Goal: Information Seeking & Learning: Learn about a topic

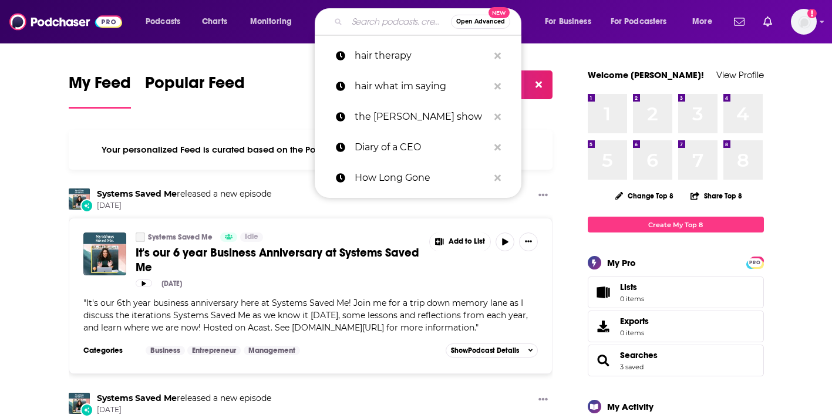
click at [376, 25] on input "Search podcasts, credits, & more..." at bounding box center [399, 21] width 104 height 19
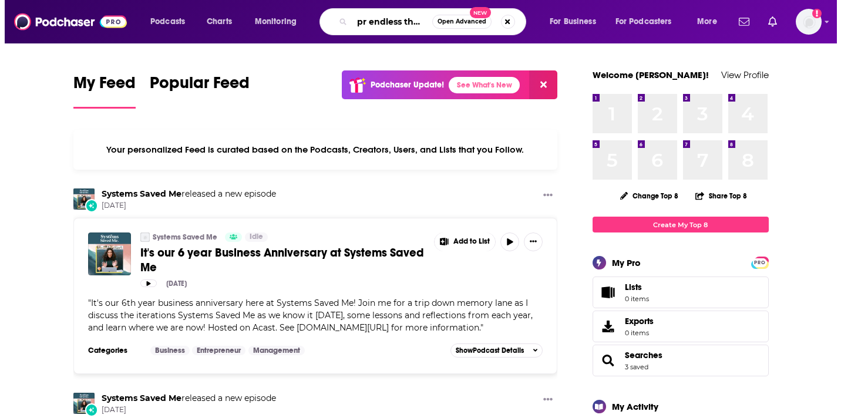
scroll to position [0, 11]
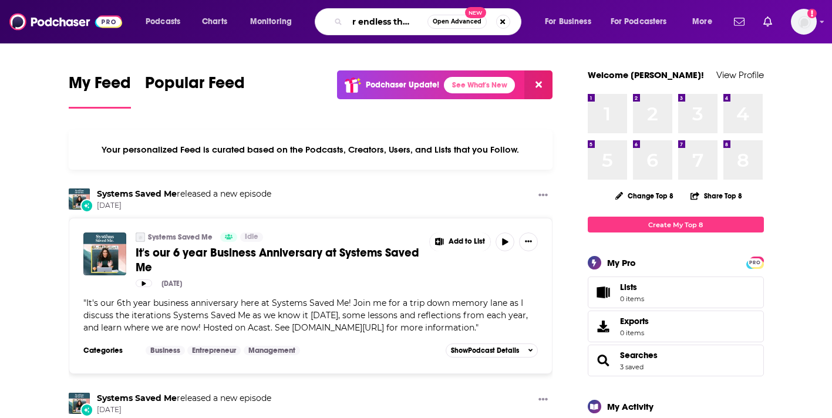
type input "npr endless thread"
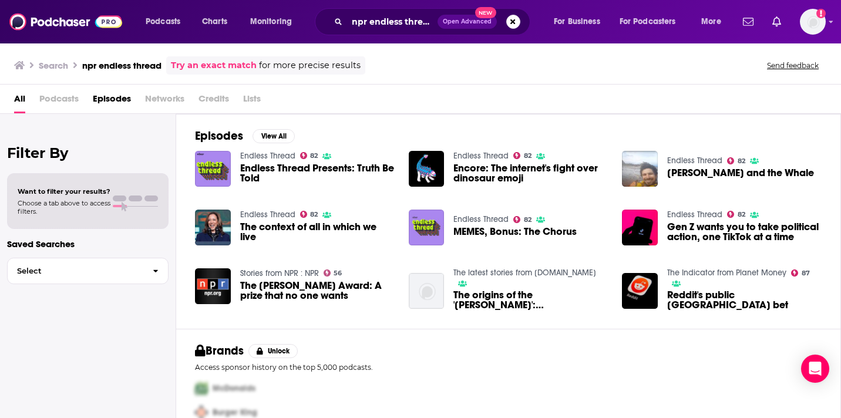
click at [264, 168] on span "Endless Thread Presents: Truth Be Told" at bounding box center [317, 173] width 154 height 20
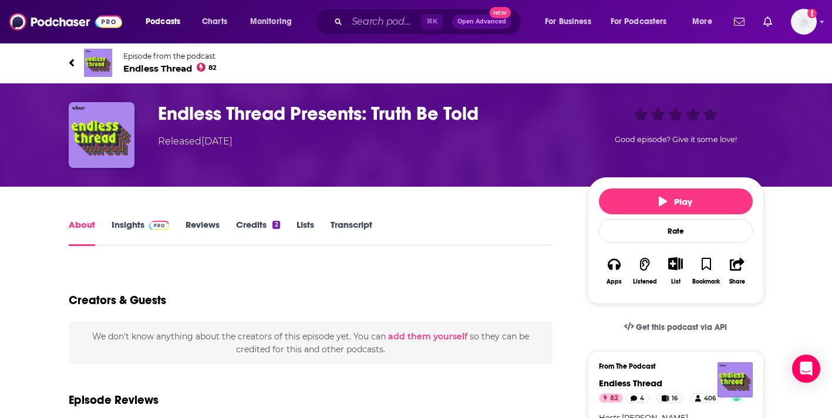
click at [113, 224] on link "Insights" at bounding box center [141, 232] width 58 height 27
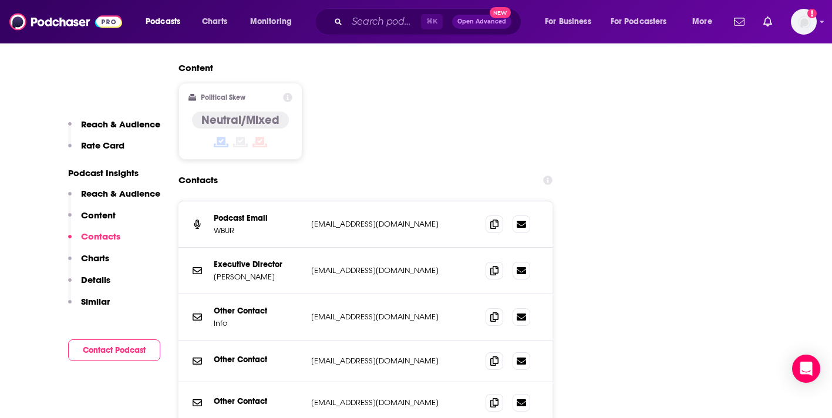
scroll to position [1301, 0]
click at [496, 265] on icon at bounding box center [494, 269] width 8 height 9
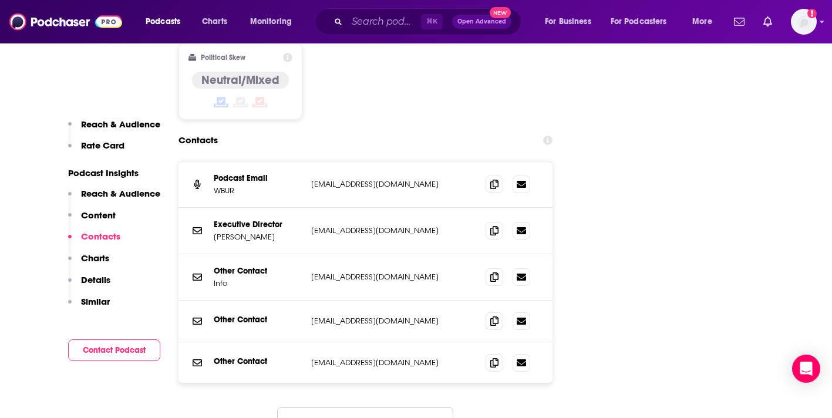
scroll to position [1344, 0]
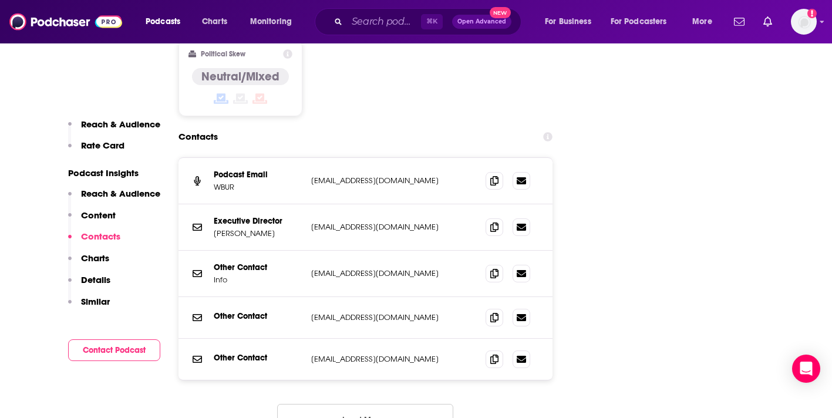
click at [388, 404] on button "Load More..." at bounding box center [365, 420] width 176 height 32
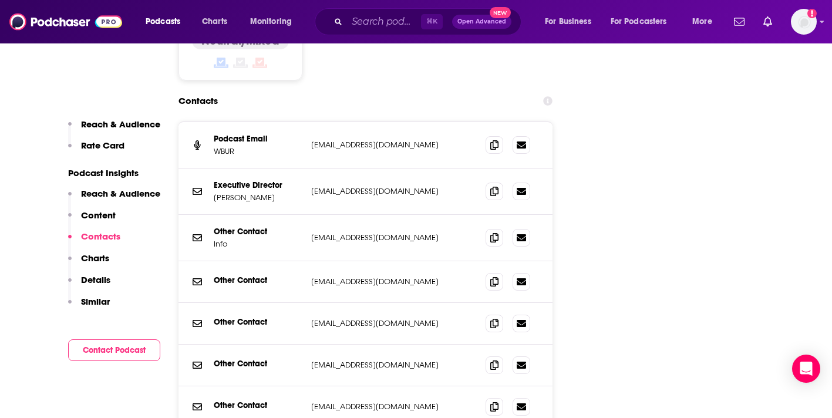
scroll to position [1354, 0]
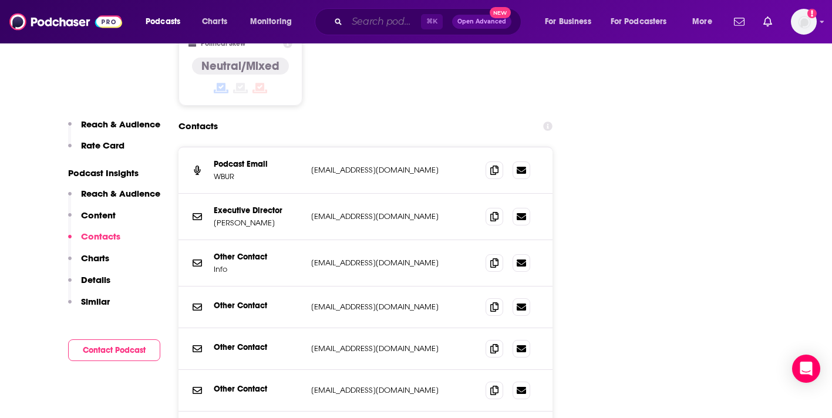
click at [368, 28] on input "Search podcasts, credits, & more..." at bounding box center [384, 21] width 74 height 19
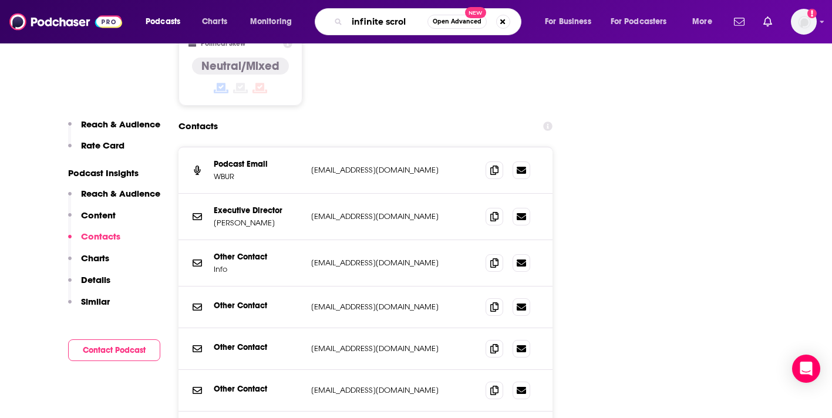
type input "infinite scroll"
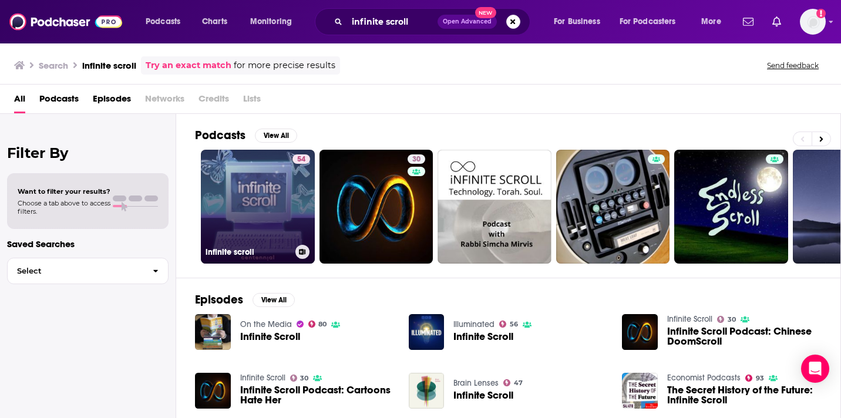
click at [244, 224] on link "54 infinite scroll" at bounding box center [258, 207] width 114 height 114
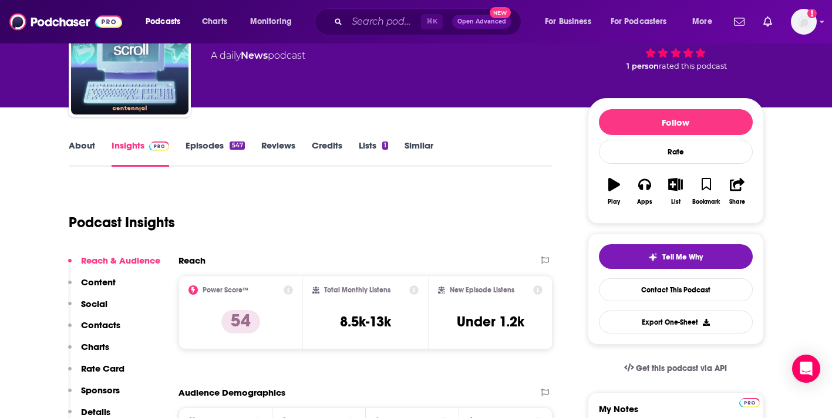
scroll to position [82, 0]
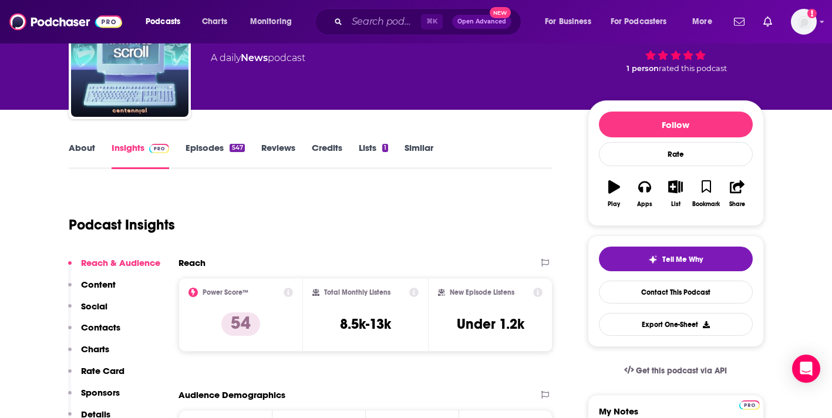
click at [72, 146] on link "About" at bounding box center [82, 155] width 26 height 27
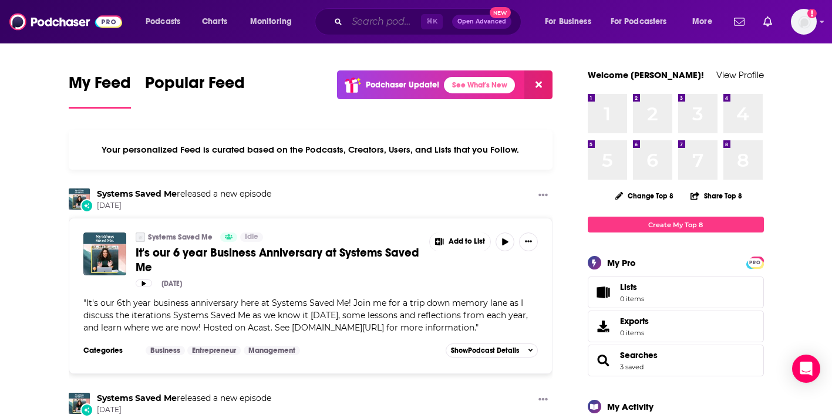
click at [361, 27] on input "Search podcasts, credits, & more..." at bounding box center [384, 21] width 74 height 19
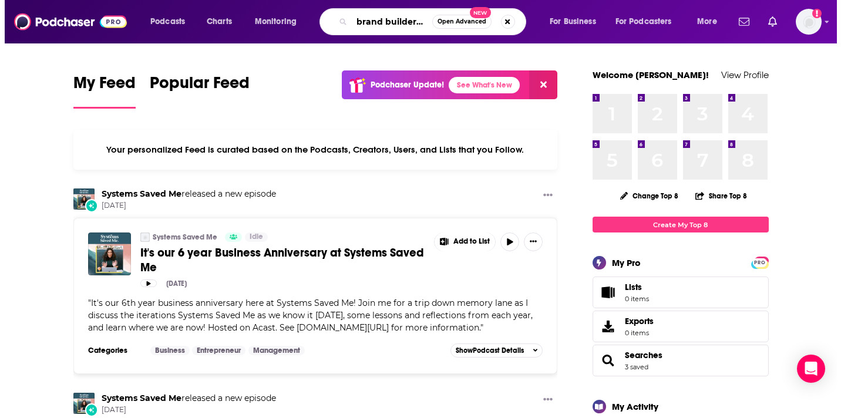
scroll to position [0, 9]
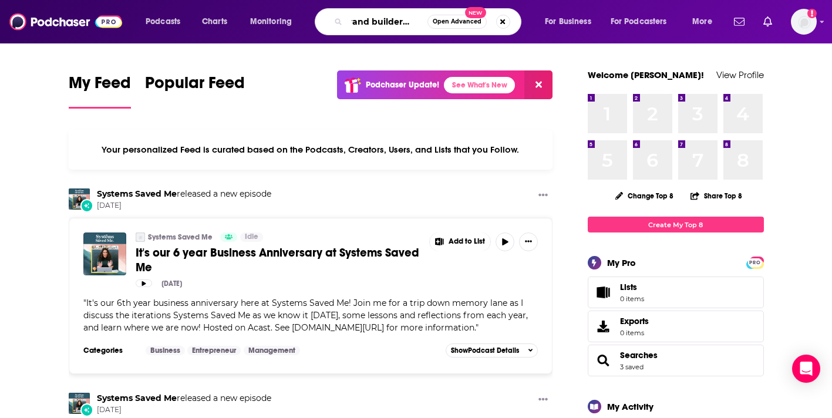
type input "brand builders lab"
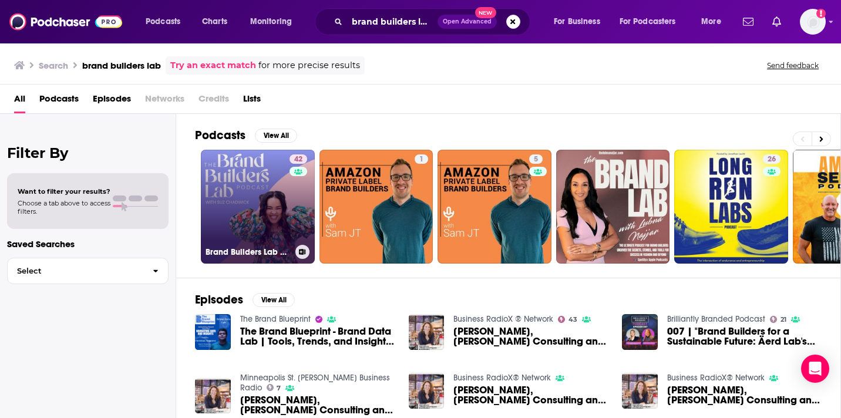
click at [232, 179] on link "42 Brand Builders Lab with Suz Chadwick" at bounding box center [258, 207] width 114 height 114
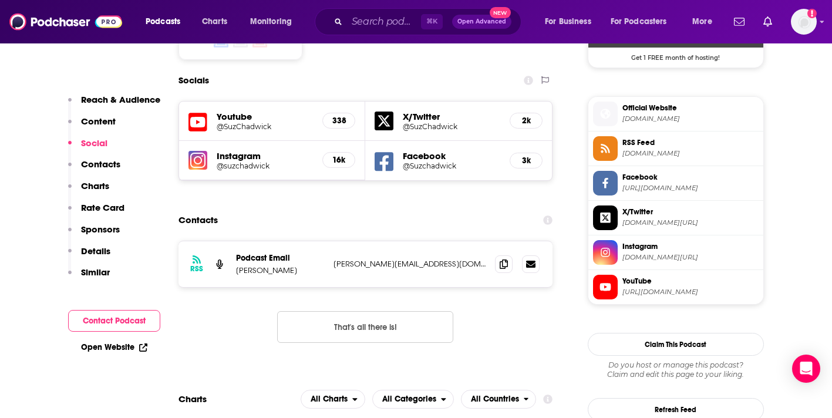
scroll to position [1018, 0]
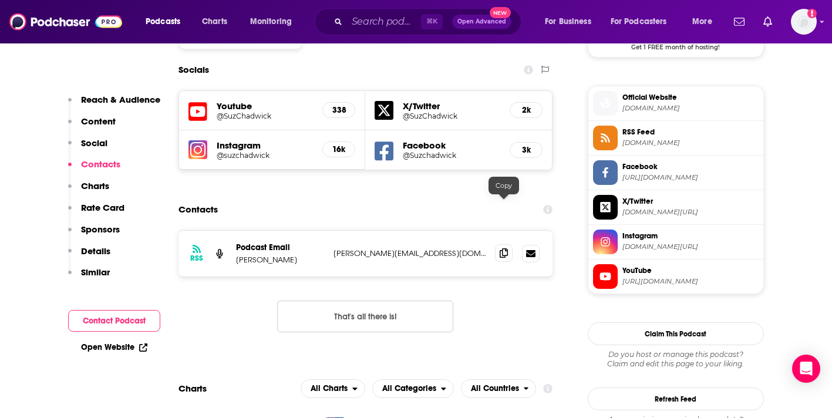
click at [505, 248] on icon at bounding box center [504, 252] width 8 height 9
click at [352, 17] on input "Search podcasts, credits, & more..." at bounding box center [384, 21] width 74 height 19
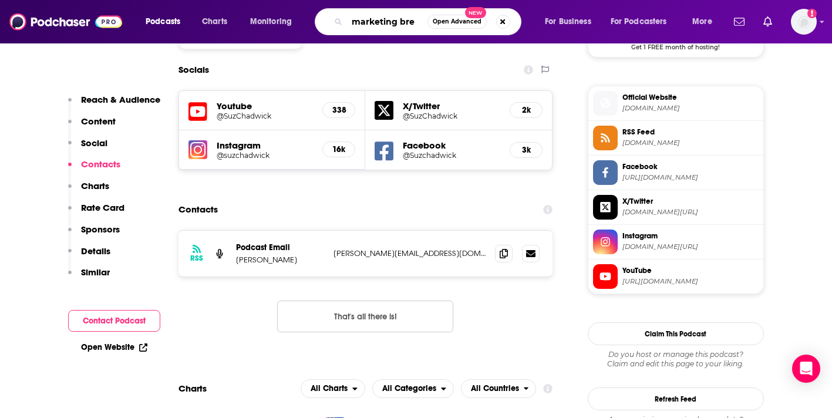
type input "marketing brew"
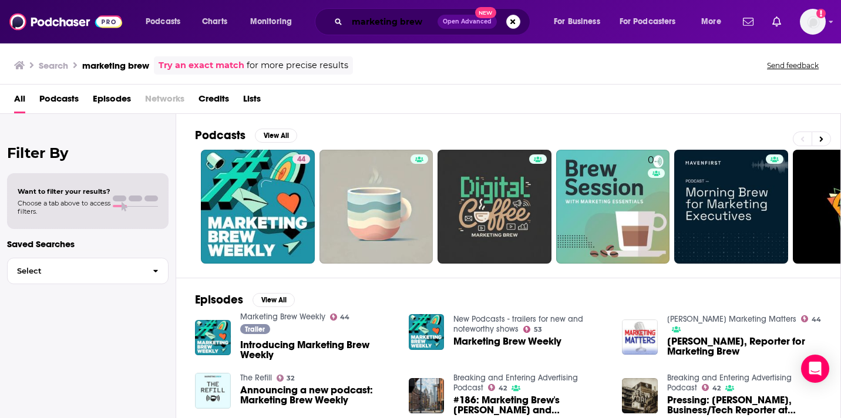
click at [396, 26] on input "marketing brew" at bounding box center [392, 21] width 90 height 19
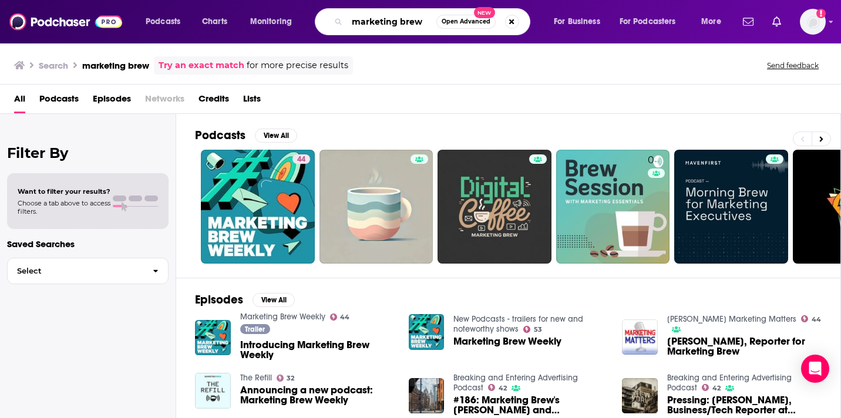
click at [423, 22] on input "marketing brew" at bounding box center [391, 21] width 89 height 19
type input "marketing brew coworking"
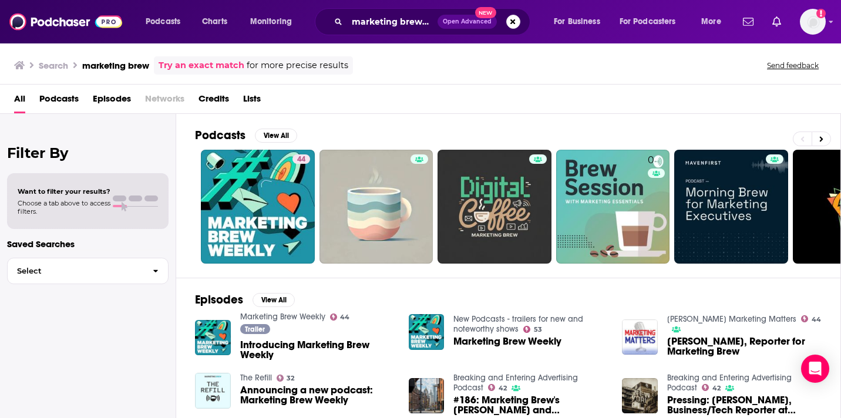
click at [312, 342] on span "Introducing Marketing Brew Weekly" at bounding box center [317, 350] width 154 height 20
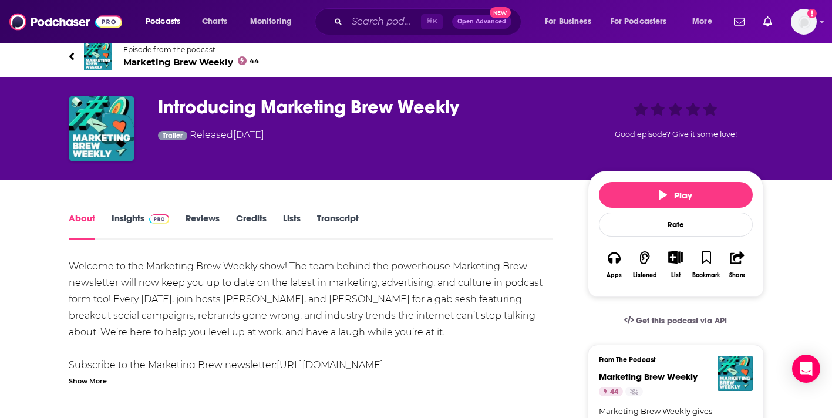
scroll to position [7, 0]
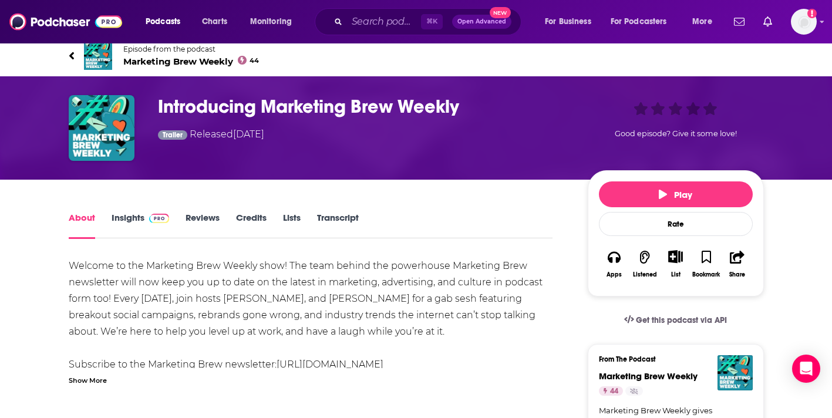
click at [133, 224] on link "Insights" at bounding box center [141, 225] width 58 height 27
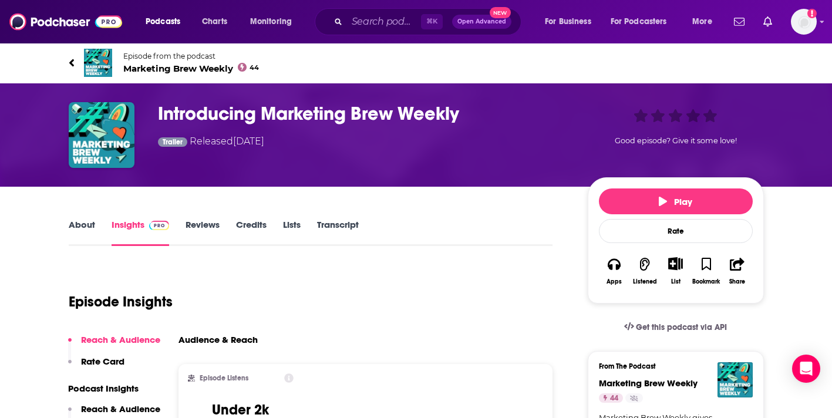
click at [85, 233] on link "About" at bounding box center [82, 232] width 26 height 27
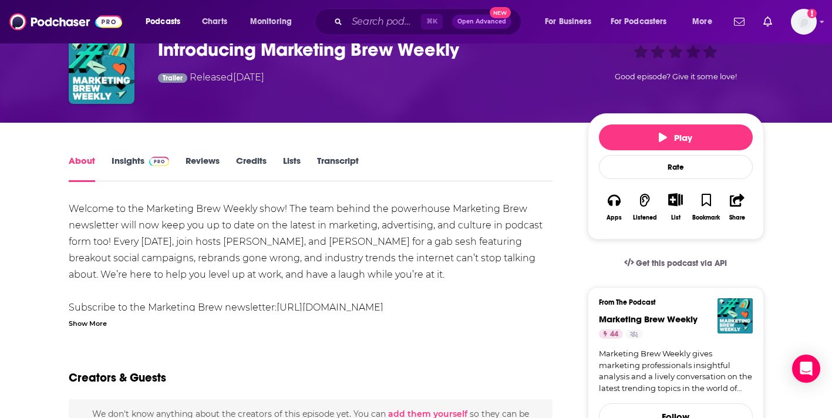
scroll to position [86, 0]
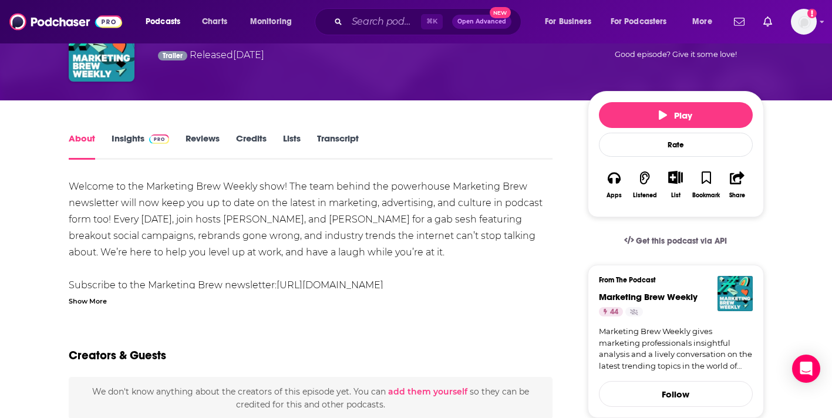
click at [94, 300] on div "Show More" at bounding box center [88, 300] width 38 height 11
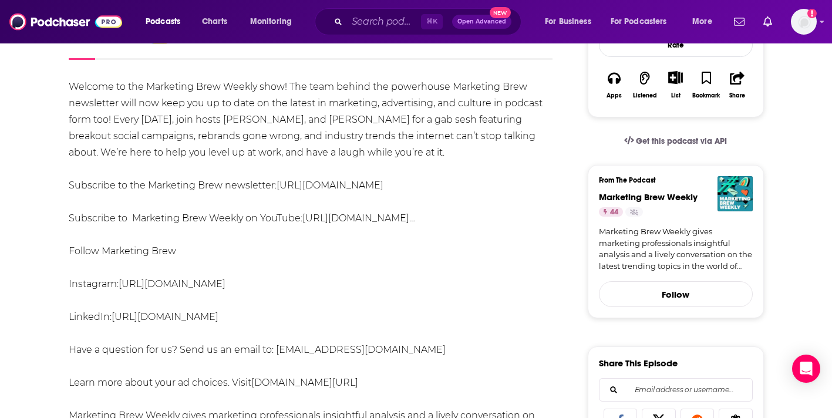
scroll to position [188, 0]
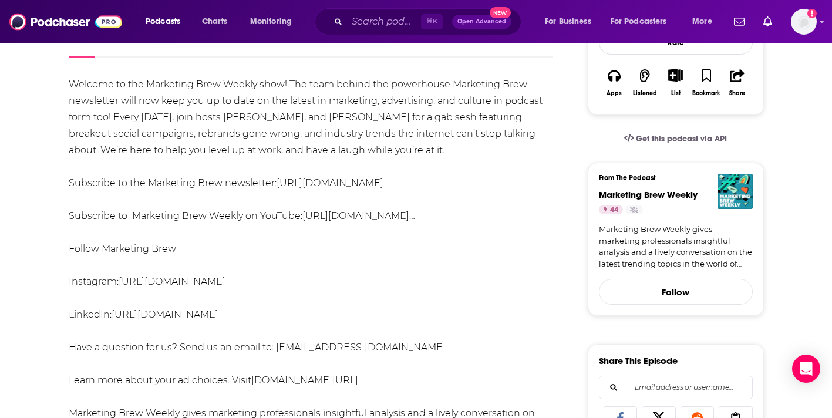
drag, startPoint x: 163, startPoint y: 235, endPoint x: 292, endPoint y: 227, distance: 130.0
click at [292, 228] on div "Welcome to the Marketing Brew Weekly show! The team behind the powerhouse Marke…" at bounding box center [311, 265] width 484 height 378
click at [410, 212] on link "https://www.youtube.com/@MarketingBrew?sub_confirm…" at bounding box center [358, 215] width 113 height 11
drag, startPoint x: 246, startPoint y: 115, endPoint x: 327, endPoint y: 113, distance: 81.0
click at [327, 113] on div "Welcome to the Marketing Brew Weekly show! The team behind the powerhouse Marke…" at bounding box center [311, 265] width 484 height 378
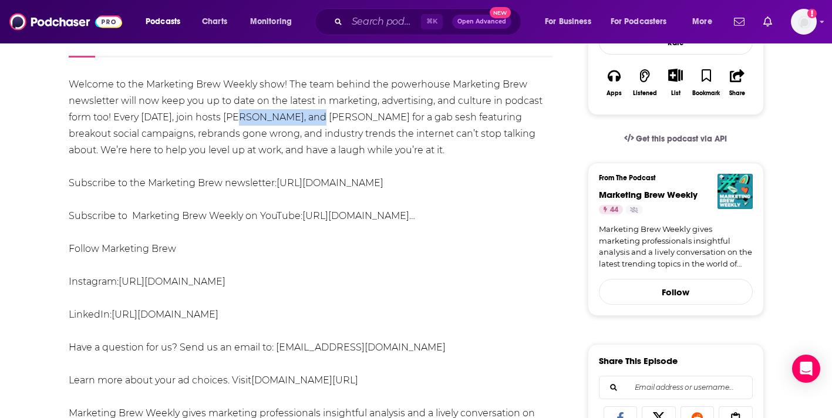
copy div "Jennimai Nguyen"
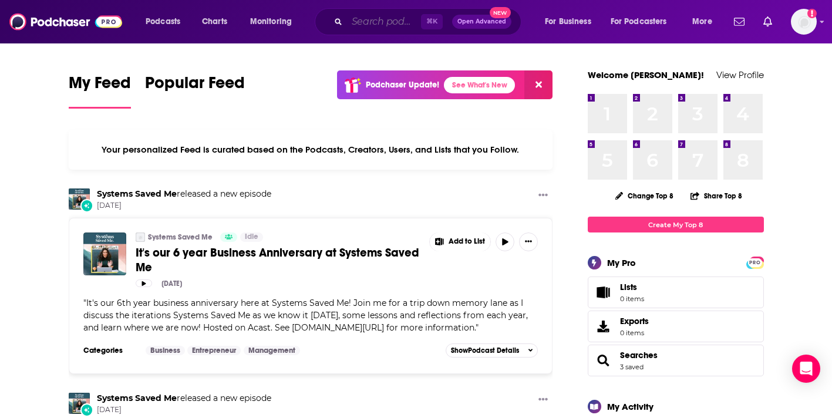
click at [376, 23] on input "Search podcasts, credits, & more..." at bounding box center [384, 21] width 74 height 19
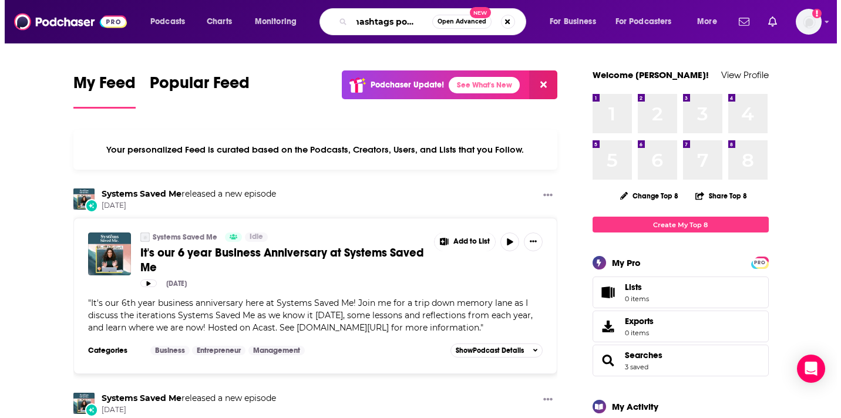
scroll to position [0, 12]
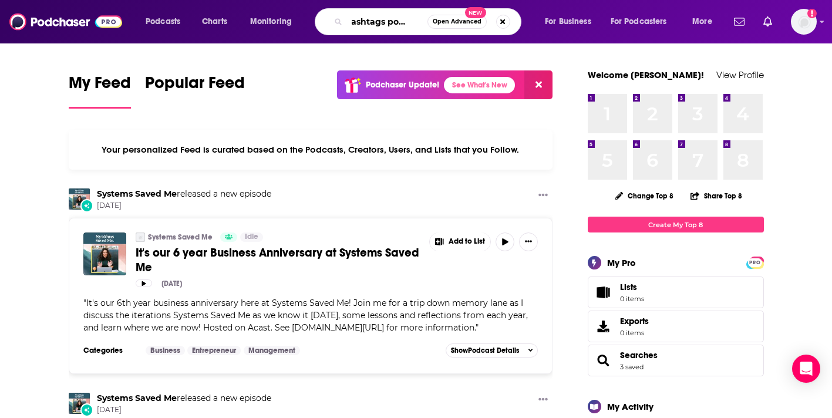
type input "#hashtags podcast"
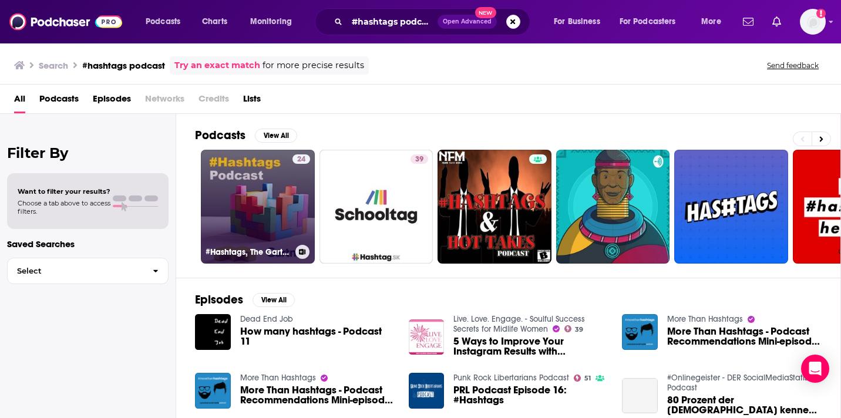
click at [258, 197] on link "24 #Hashtags, The Gartner Marketing & Communications Podcast" at bounding box center [258, 207] width 114 height 114
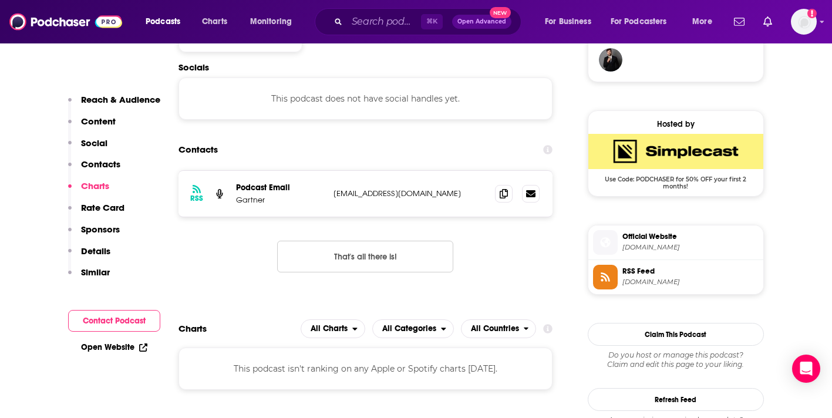
scroll to position [871, 0]
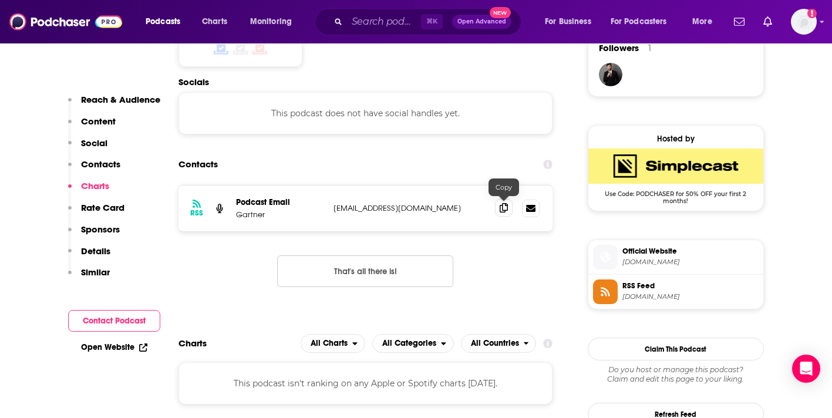
click at [501, 210] on icon at bounding box center [504, 207] width 8 height 9
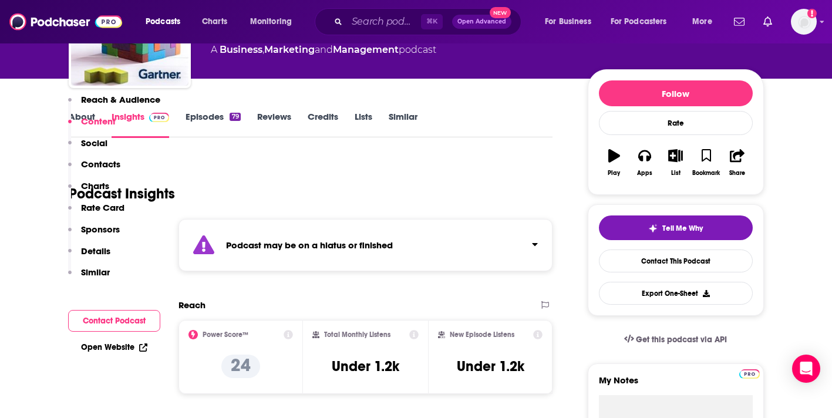
scroll to position [0, 0]
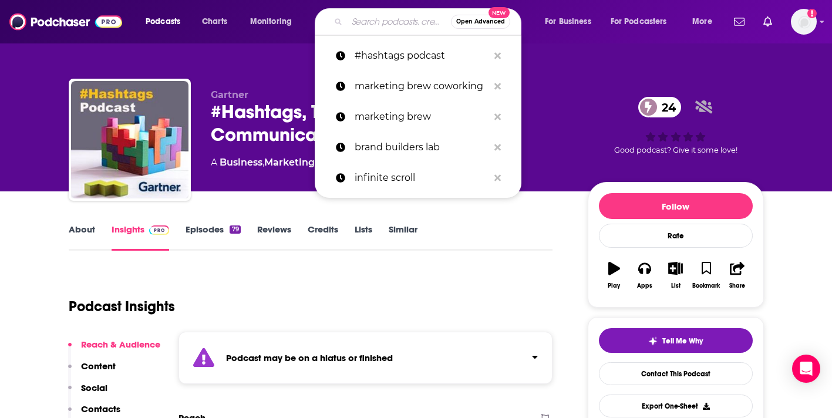
click at [385, 24] on input "Search podcasts, credits, & more..." at bounding box center [399, 21] width 104 height 19
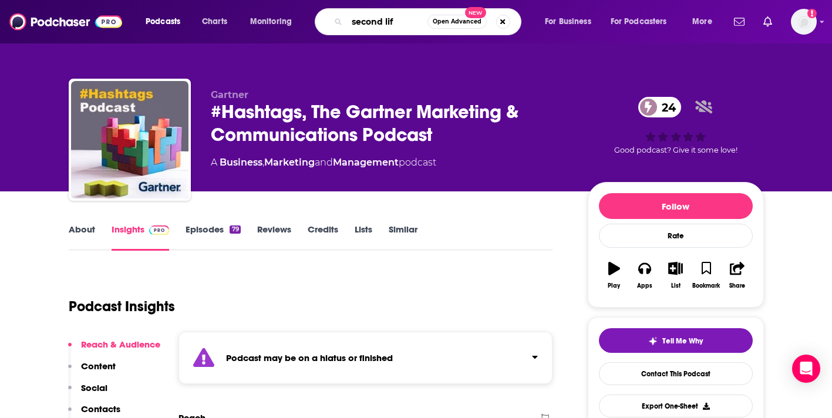
type input "second life"
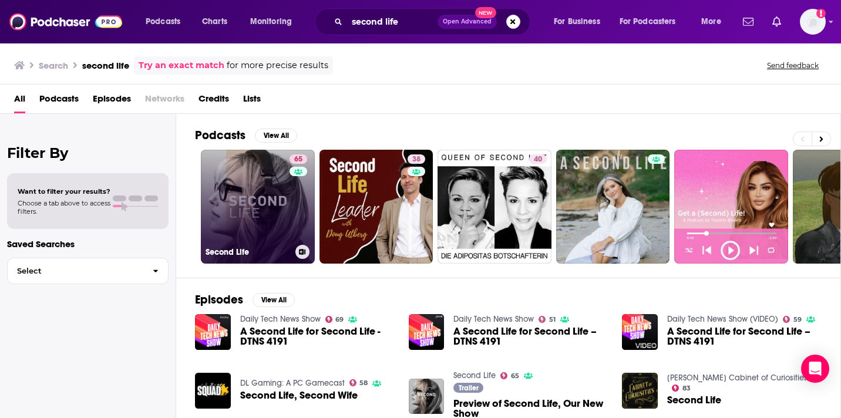
click at [241, 214] on link "65 Second Life" at bounding box center [258, 207] width 114 height 114
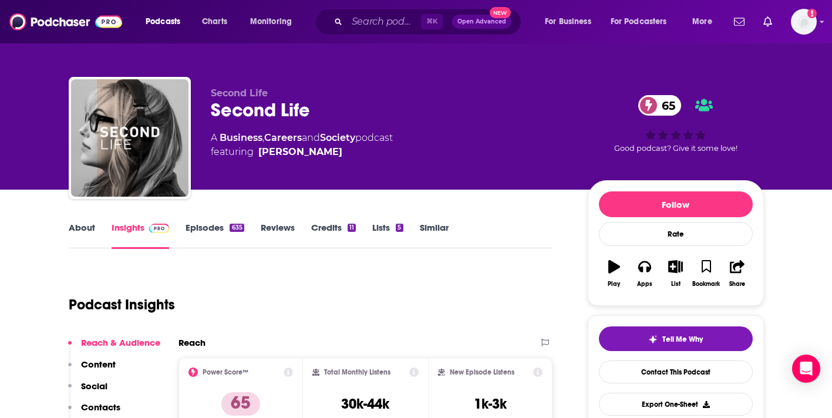
scroll to position [2, 0]
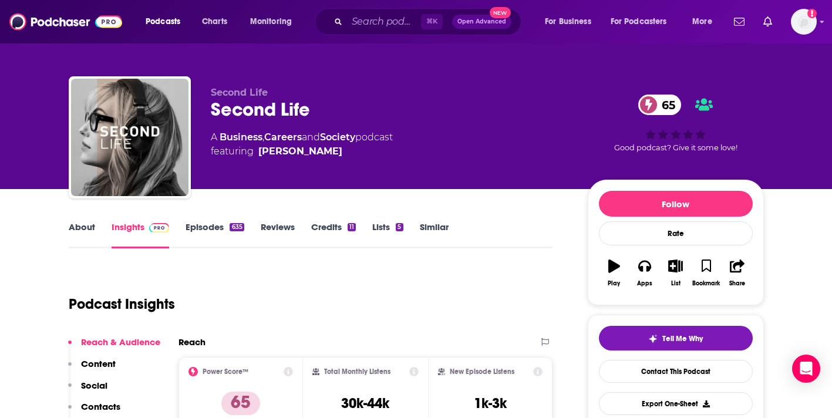
click at [88, 228] on link "About" at bounding box center [82, 234] width 26 height 27
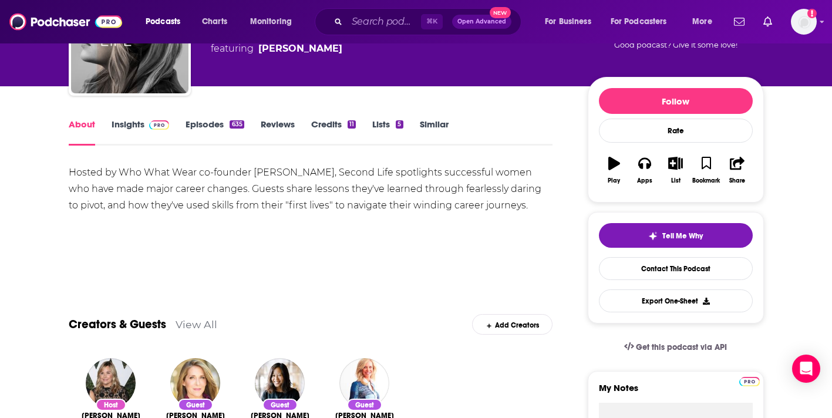
scroll to position [106, 0]
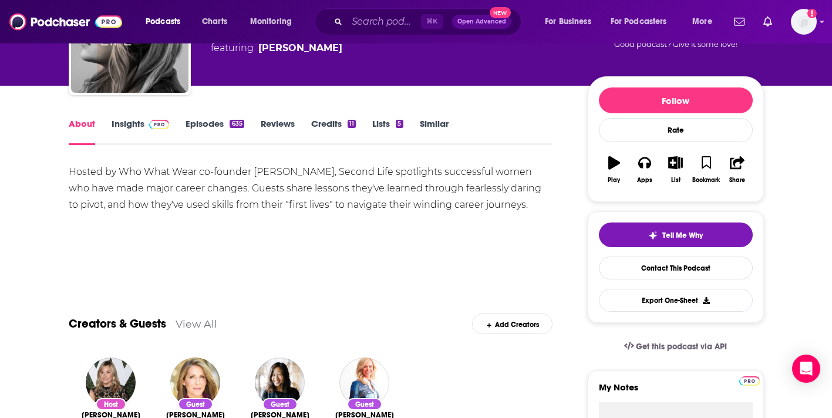
click at [112, 135] on link "Insights" at bounding box center [141, 131] width 58 height 27
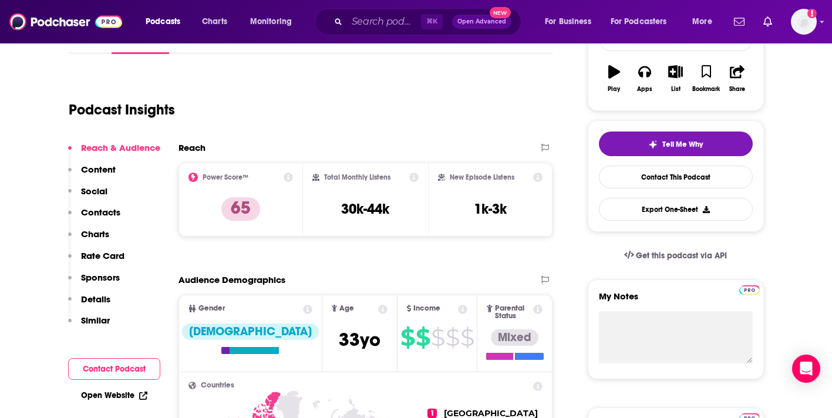
scroll to position [198, 0]
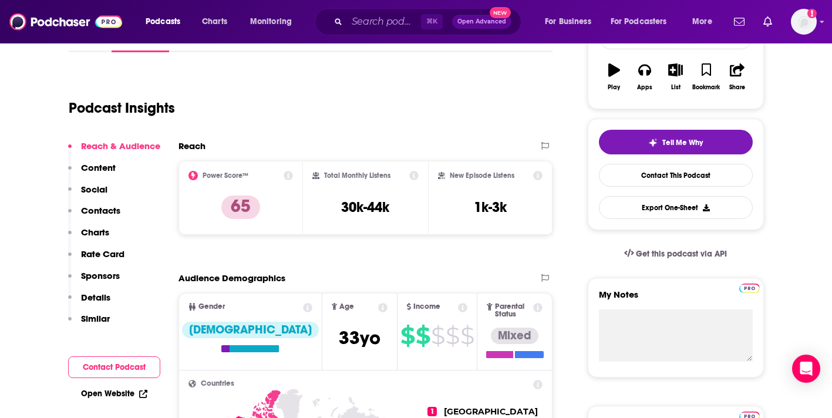
click at [120, 396] on link "Open Website" at bounding box center [114, 394] width 66 height 10
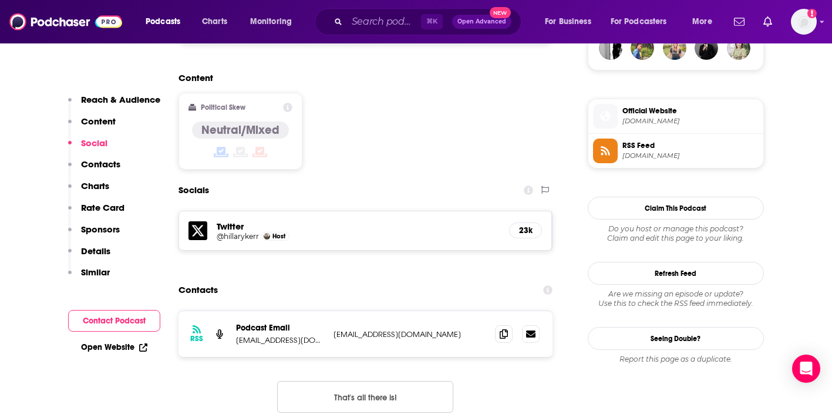
scroll to position [900, 0]
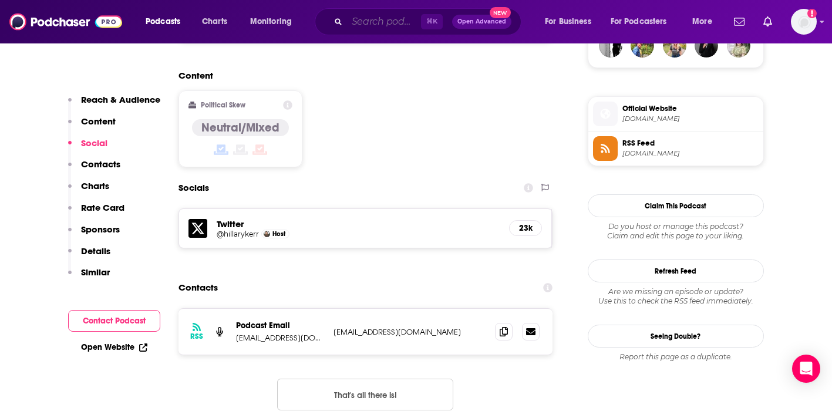
click at [393, 20] on input "Search podcasts, credits, & more..." at bounding box center [384, 21] width 74 height 19
paste input "Woman Inc."
type input "Woman Inc."
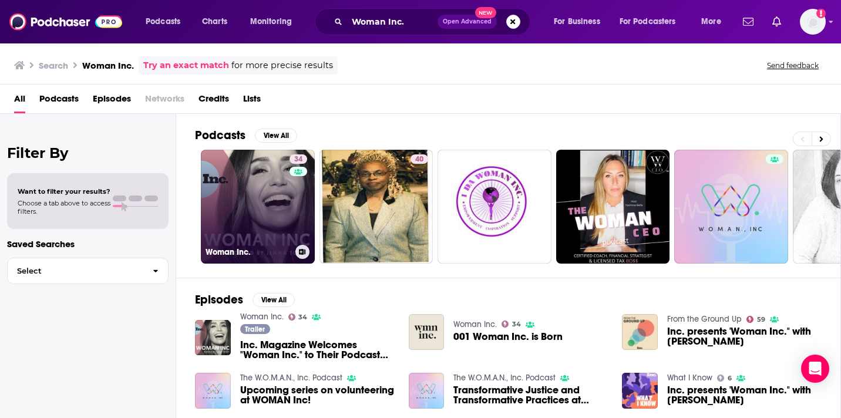
click at [240, 202] on link "34 Woman Inc." at bounding box center [258, 207] width 114 height 114
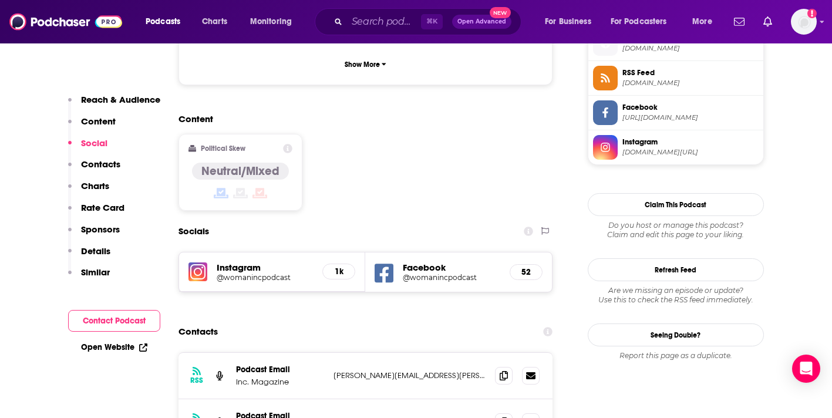
scroll to position [988, 0]
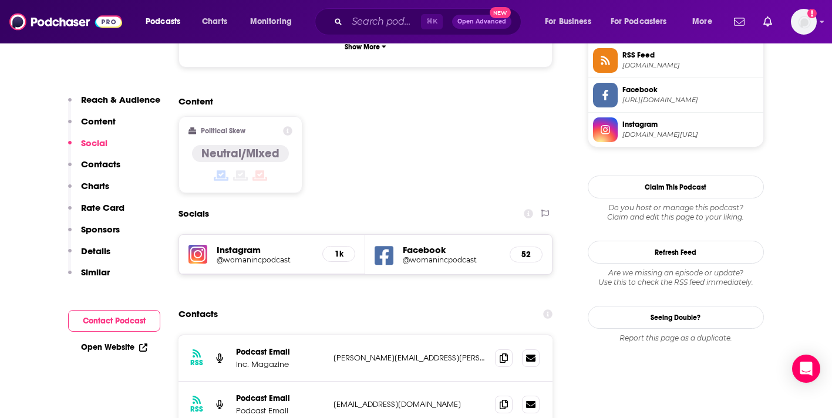
click at [130, 344] on link "Open Website" at bounding box center [114, 347] width 66 height 10
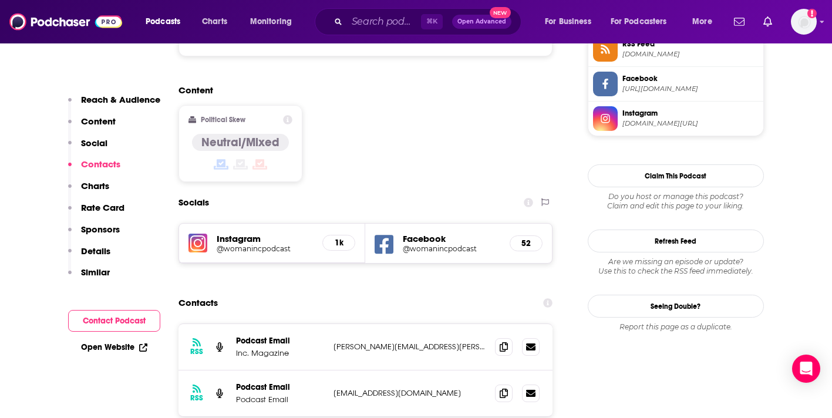
scroll to position [1000, 0]
click at [500, 337] on span at bounding box center [504, 346] width 18 height 18
click at [376, 14] on input "Search podcasts, credits, & more..." at bounding box center [384, 21] width 74 height 19
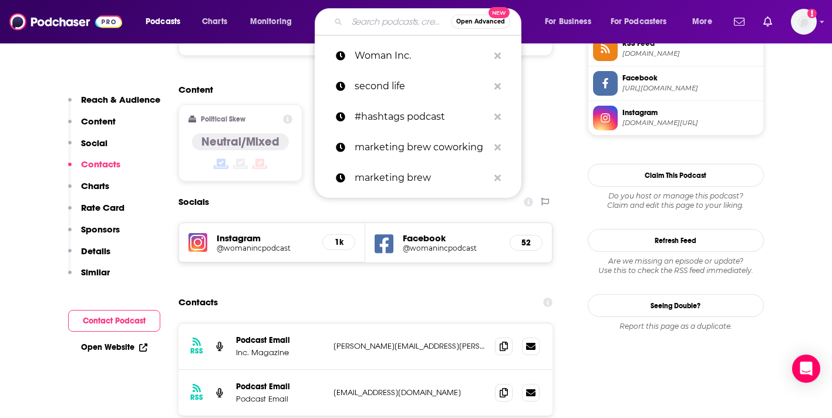
paste input "Entrepreneur 'How Success Happens'"
type input "Entrepreneur 'How Success Happens'"
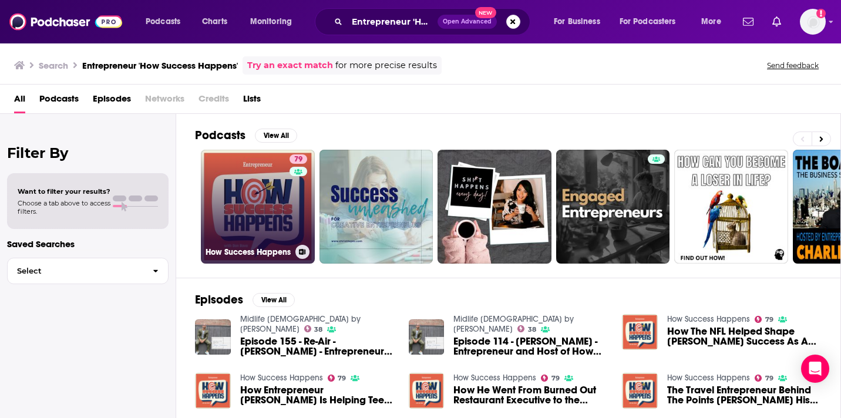
click at [257, 220] on link "79 How Success Happens" at bounding box center [258, 207] width 114 height 114
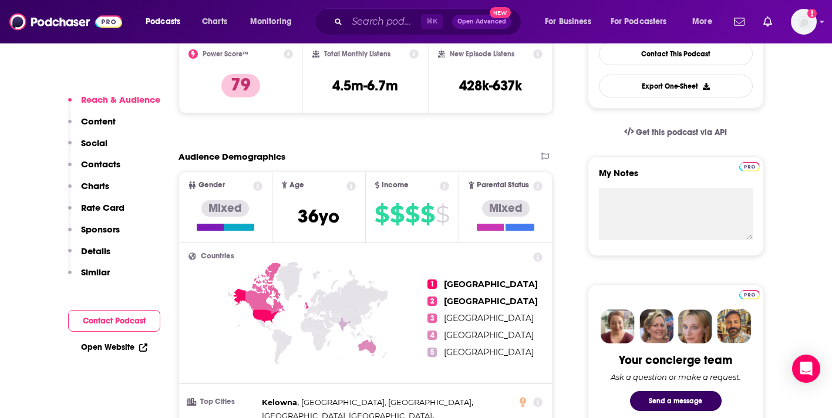
scroll to position [321, 0]
click at [121, 348] on link "Open Website" at bounding box center [114, 347] width 66 height 10
click at [398, 25] on input "Search podcasts, credits, & more..." at bounding box center [384, 21] width 74 height 19
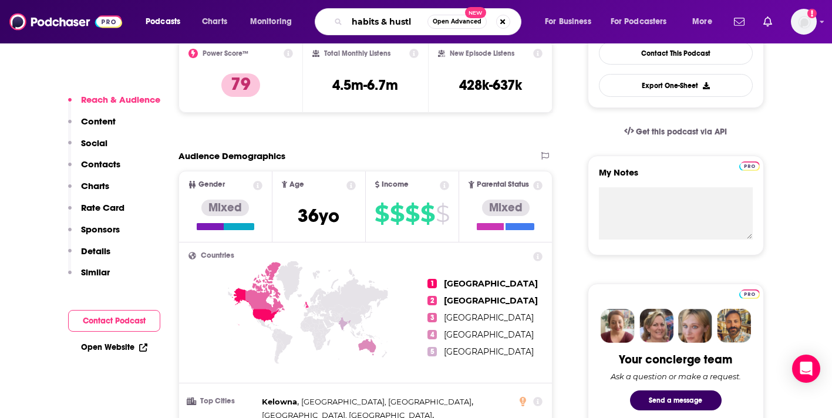
type input "habits & hustle"
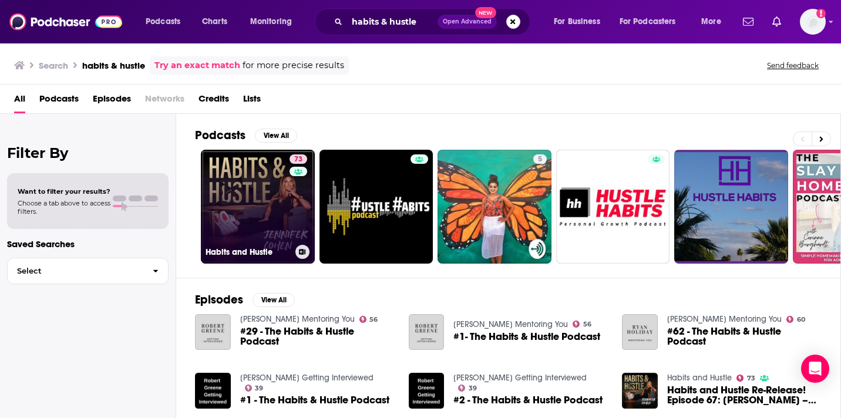
click at [257, 219] on link "73 Habits and Hustle" at bounding box center [258, 207] width 114 height 114
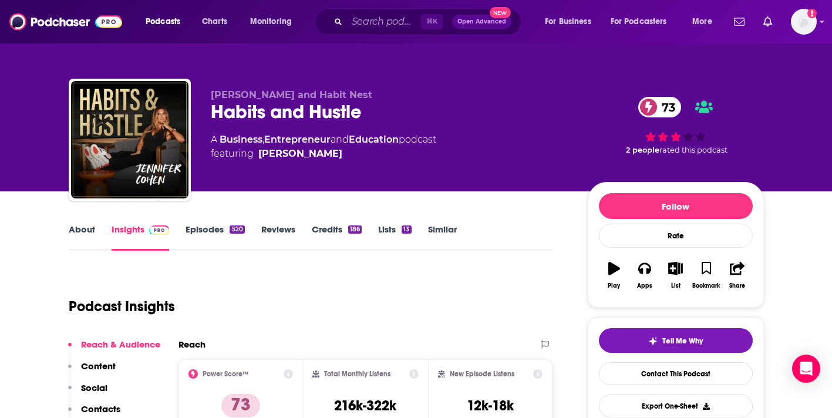
click at [82, 234] on link "About" at bounding box center [82, 237] width 26 height 27
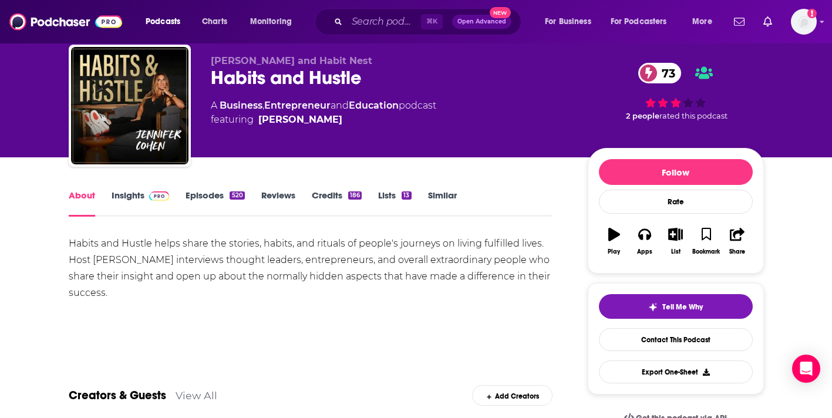
scroll to position [35, 0]
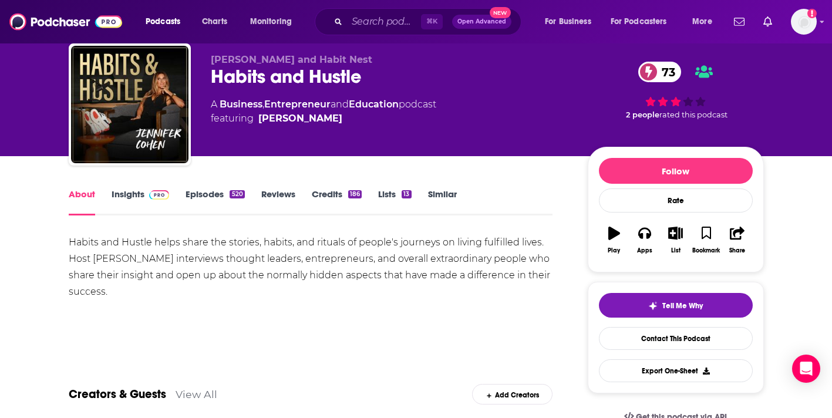
click at [130, 187] on div "About Insights Episodes 520 Reviews Credits 186 Lists 13 Similar" at bounding box center [311, 201] width 484 height 29
click at [124, 197] on link "Insights" at bounding box center [141, 201] width 58 height 27
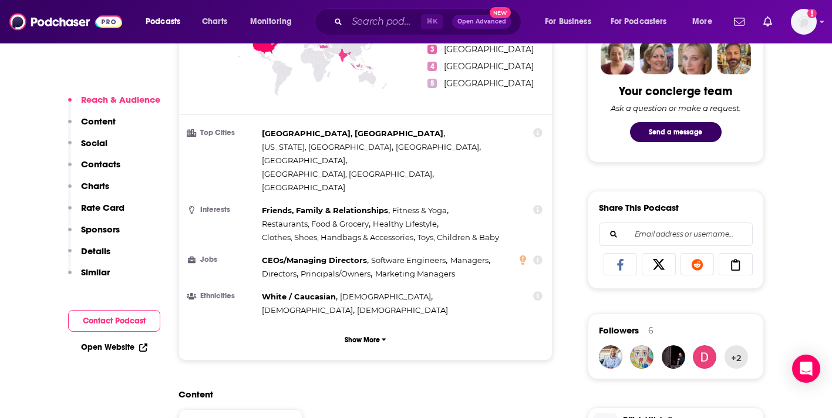
scroll to position [591, 0]
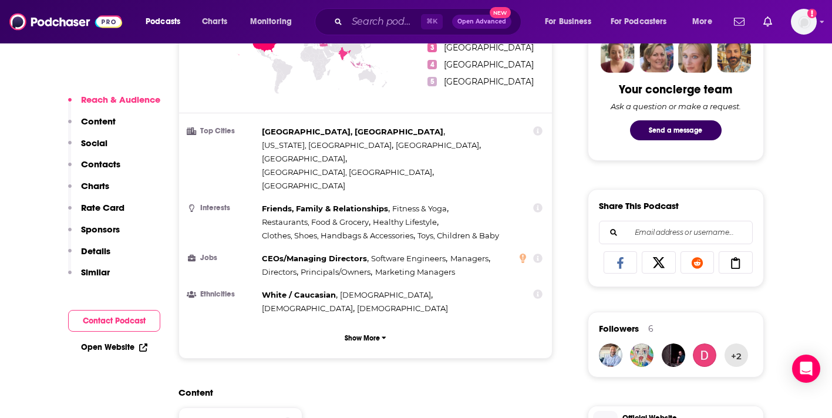
click at [115, 346] on link "Open Website" at bounding box center [114, 347] width 66 height 10
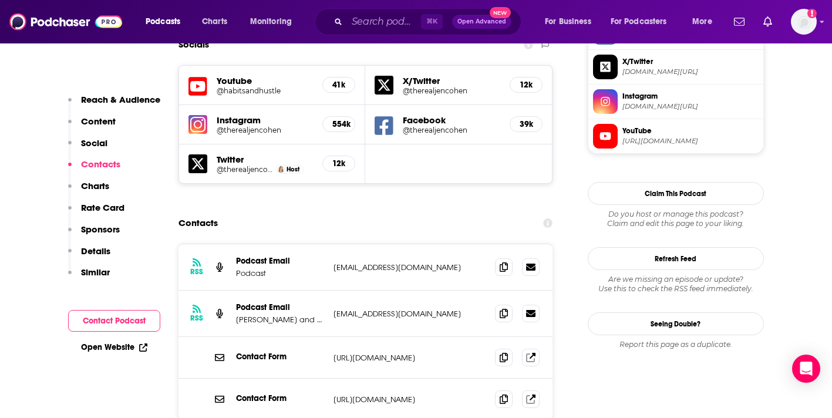
scroll to position [1052, 0]
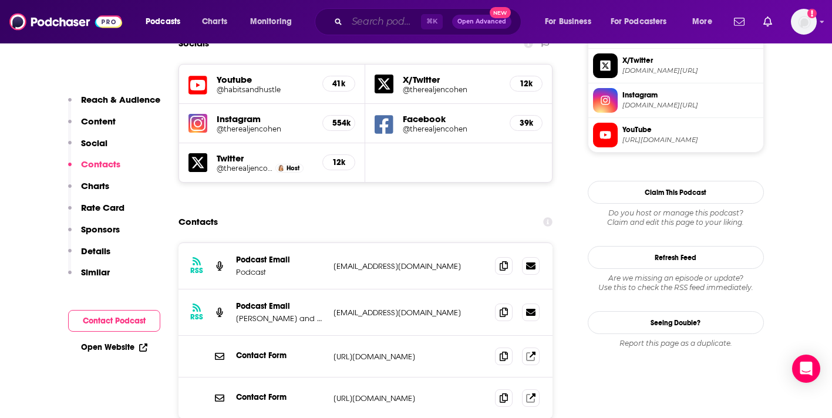
click at [375, 16] on input "Search podcasts, credits, & more..." at bounding box center [384, 21] width 74 height 19
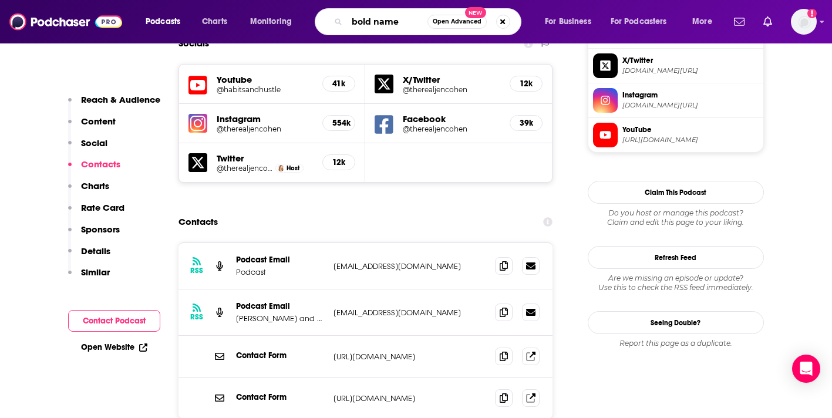
type input "bold names"
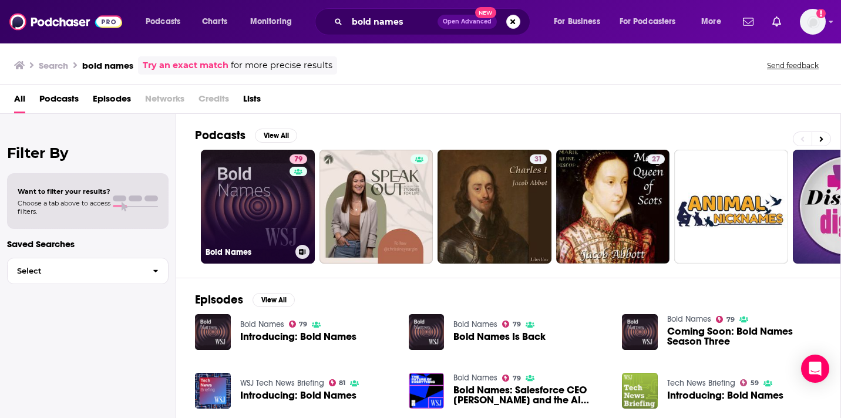
click at [234, 212] on link "79 Bold Names" at bounding box center [258, 207] width 114 height 114
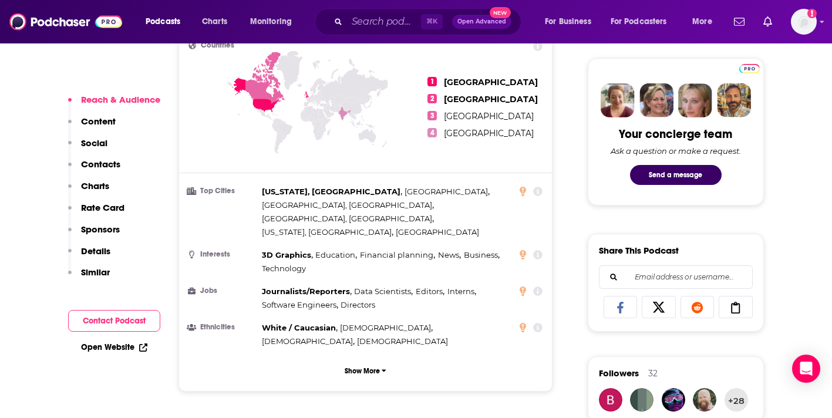
scroll to position [544, 0]
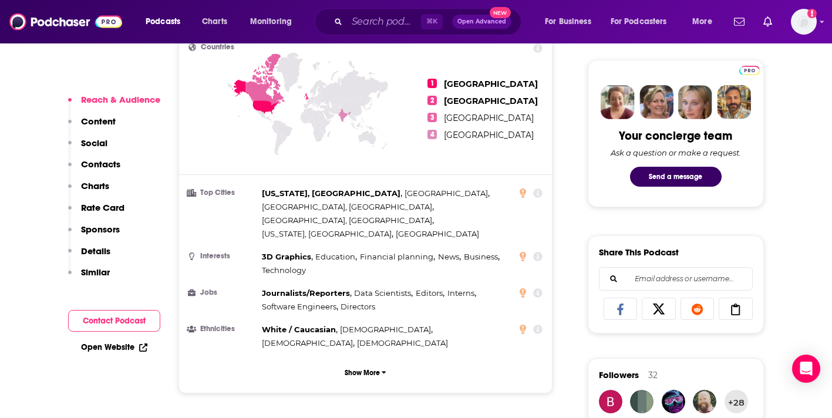
click at [105, 348] on link "Open Website" at bounding box center [114, 347] width 66 height 10
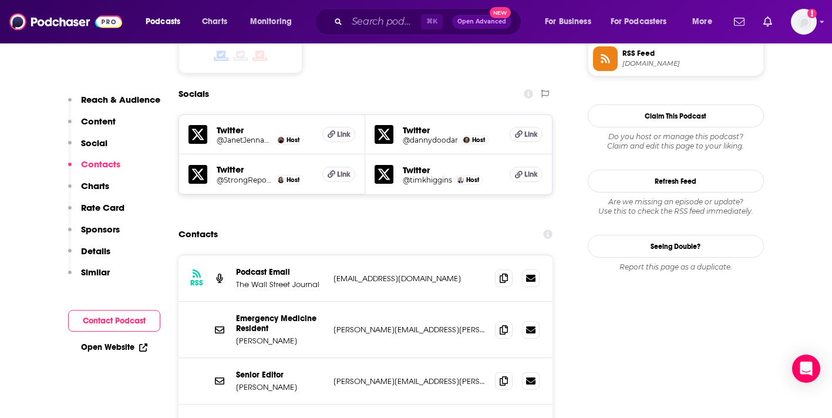
scroll to position [991, 0]
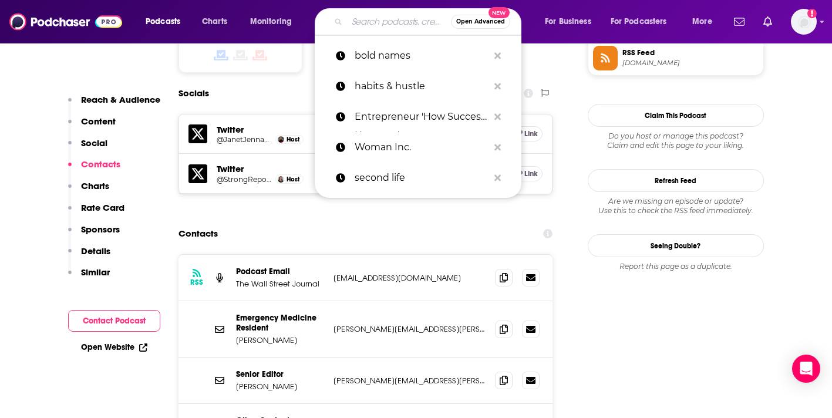
click at [378, 25] on input "Search podcasts, credits, & more..." at bounding box center [399, 21] width 104 height 19
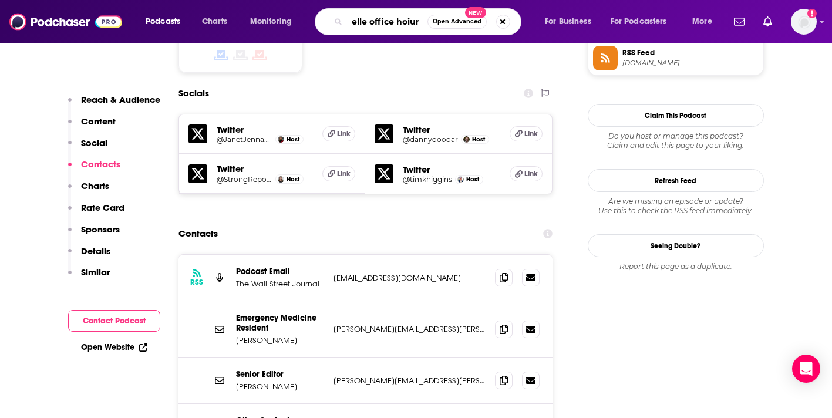
type input "elle office hoiurs"
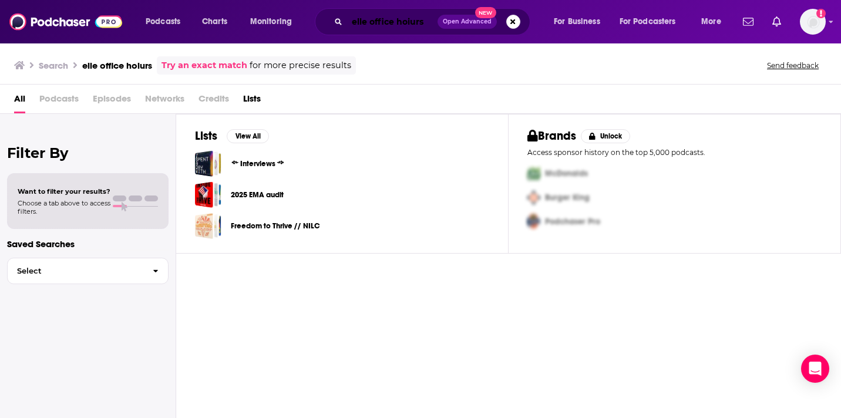
click at [412, 22] on input "elle office hoiurs" at bounding box center [392, 21] width 90 height 19
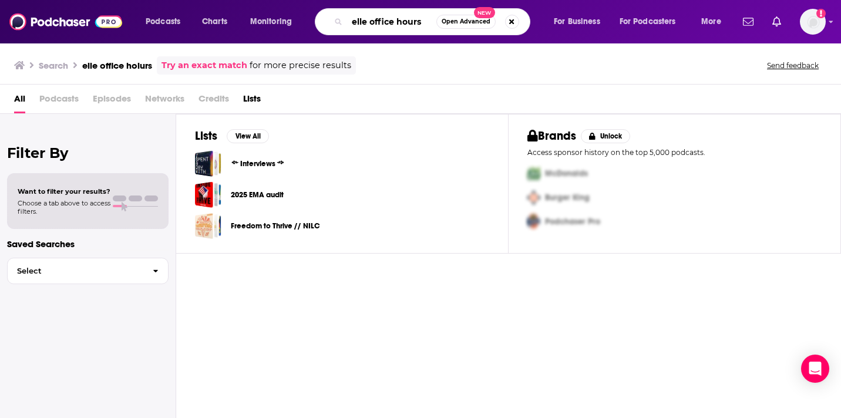
type input "elle office hours"
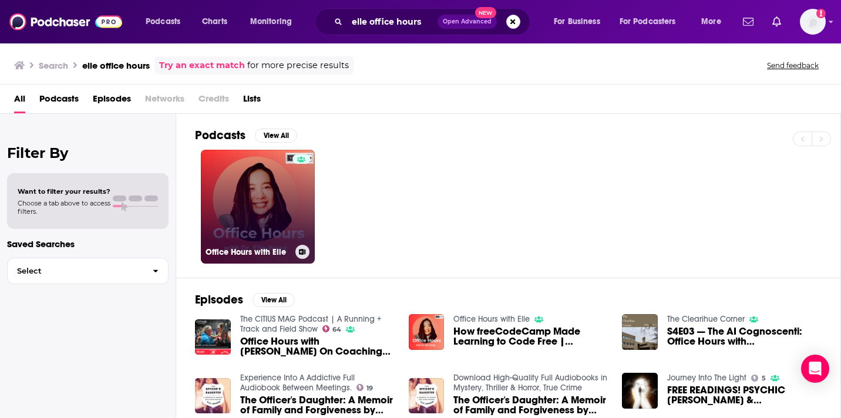
click at [282, 213] on link "Office Hours with Elle" at bounding box center [258, 207] width 114 height 114
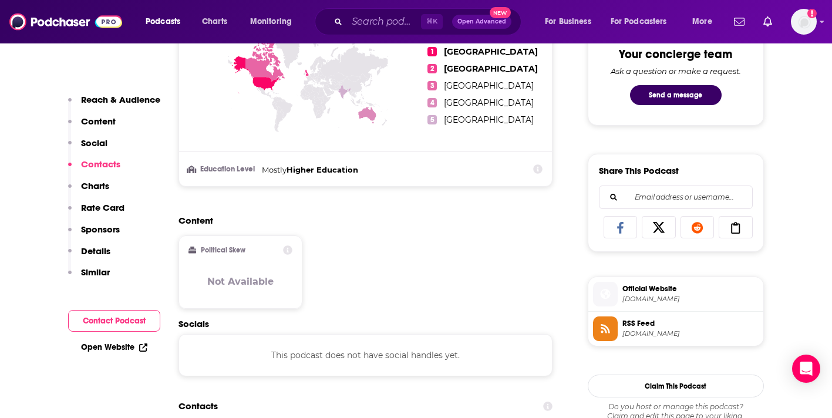
scroll to position [124, 0]
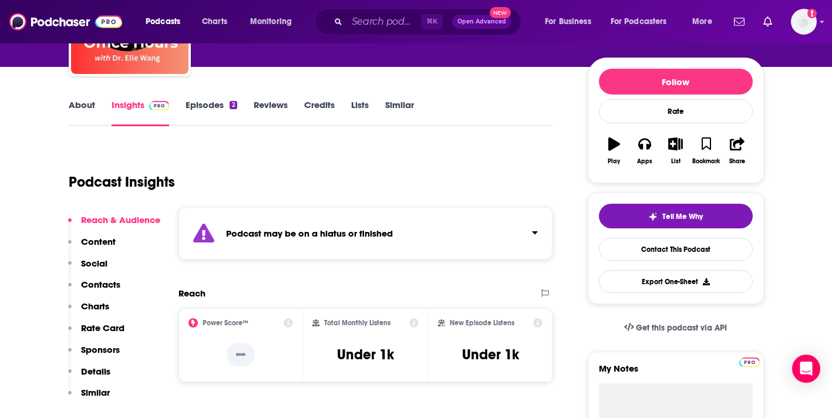
click at [90, 111] on link "About" at bounding box center [82, 112] width 26 height 27
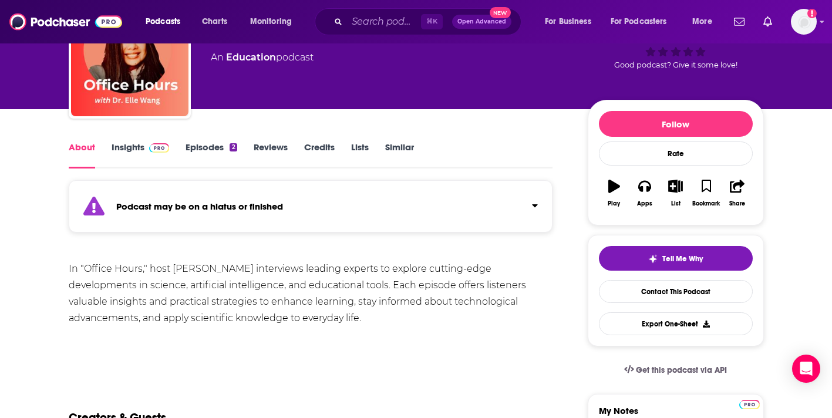
scroll to position [87, 0]
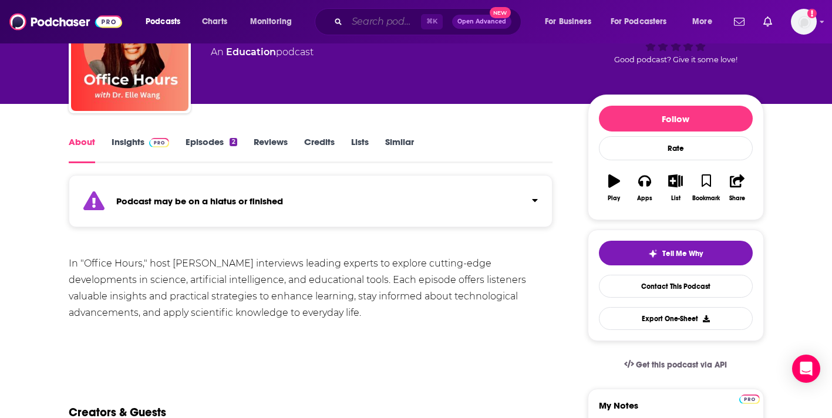
click at [389, 23] on input "Search podcasts, credits, & more..." at bounding box center [384, 21] width 74 height 19
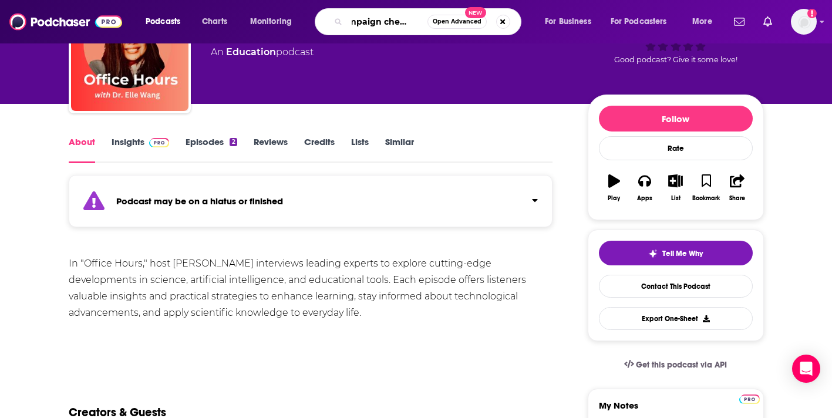
type input "campaign chemistry"
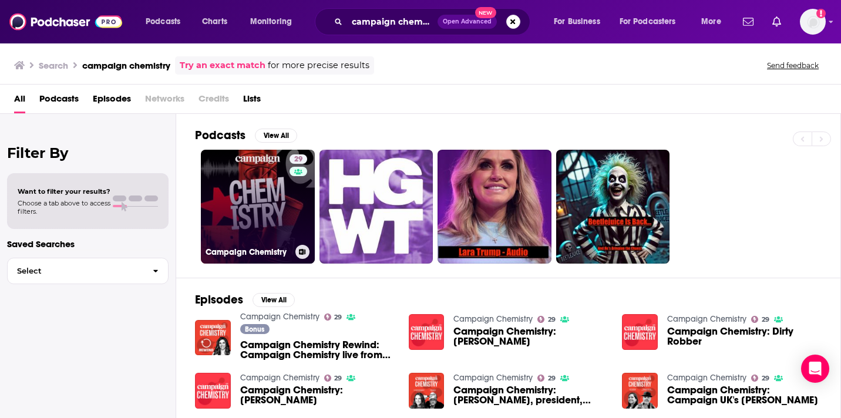
click at [260, 208] on link "29 Campaign Chemistry" at bounding box center [258, 207] width 114 height 114
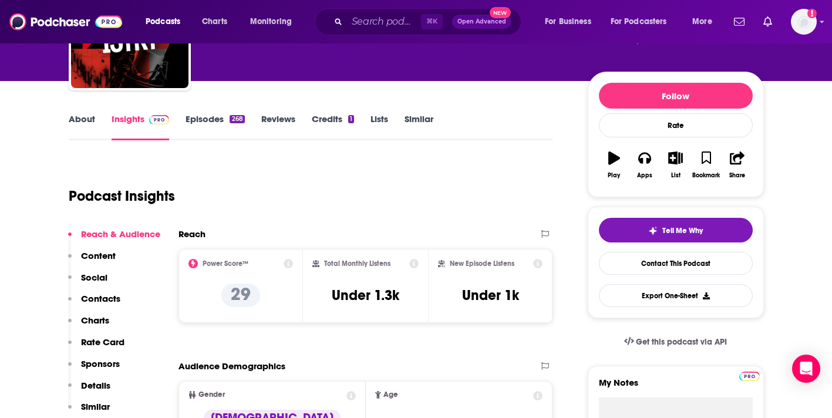
scroll to position [163, 0]
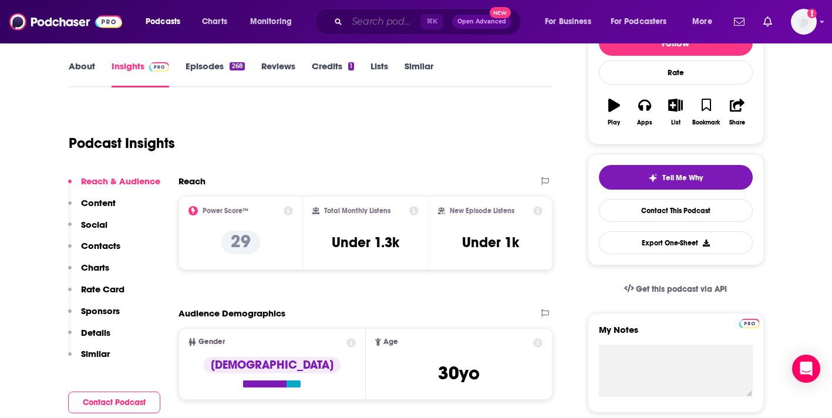
click at [388, 17] on input "Search podcasts, credits, & more..." at bounding box center [384, 21] width 74 height 19
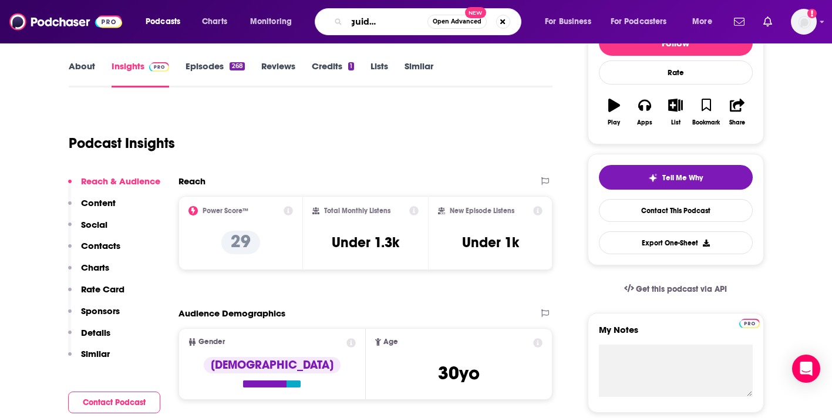
scroll to position [0, 54]
type input "the ceo's guide to marketing"
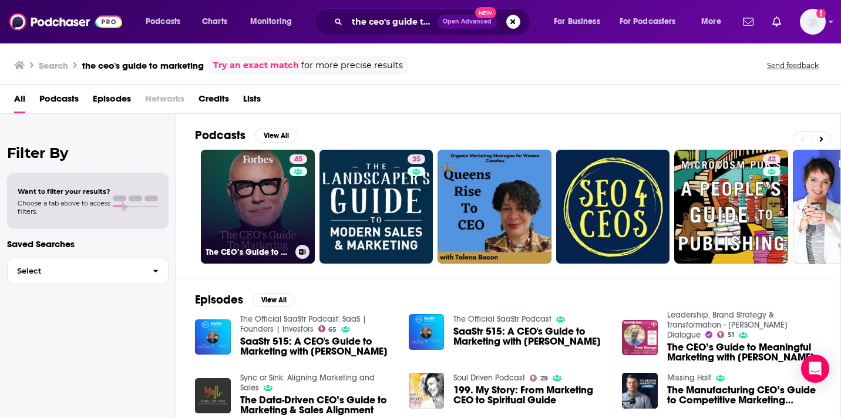
click at [235, 202] on link "45 The CEO’s Guide to Marketing" at bounding box center [258, 207] width 114 height 114
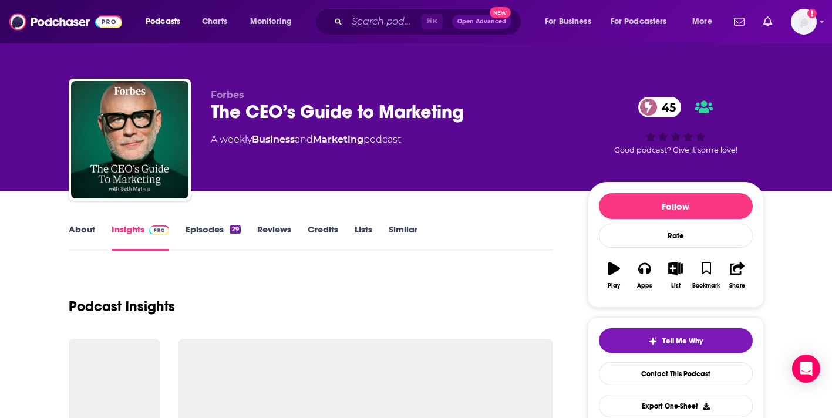
click at [78, 225] on link "About" at bounding box center [82, 237] width 26 height 27
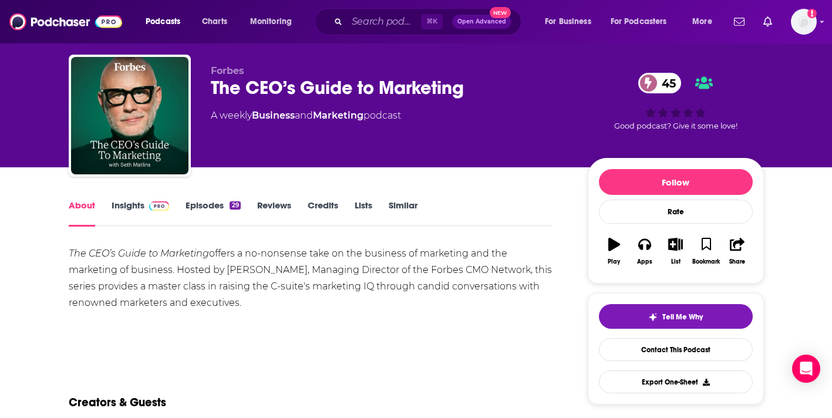
scroll to position [22, 0]
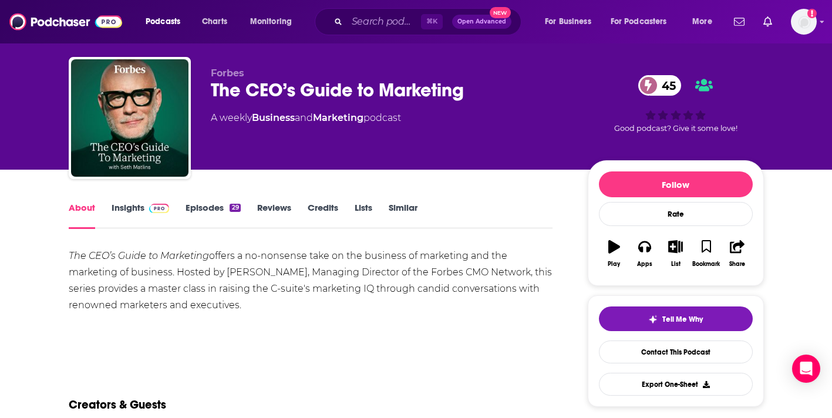
click at [132, 200] on div "About Insights Episodes 29 Reviews Credits Lists Similar" at bounding box center [311, 214] width 484 height 29
click at [136, 211] on link "Insights" at bounding box center [141, 215] width 58 height 27
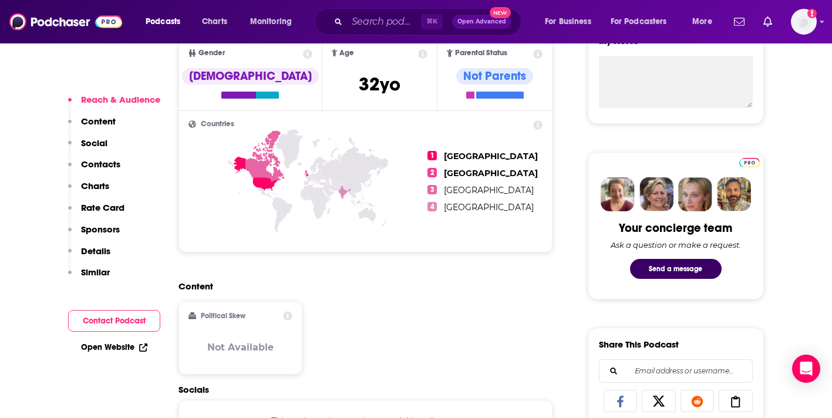
scroll to position [453, 0]
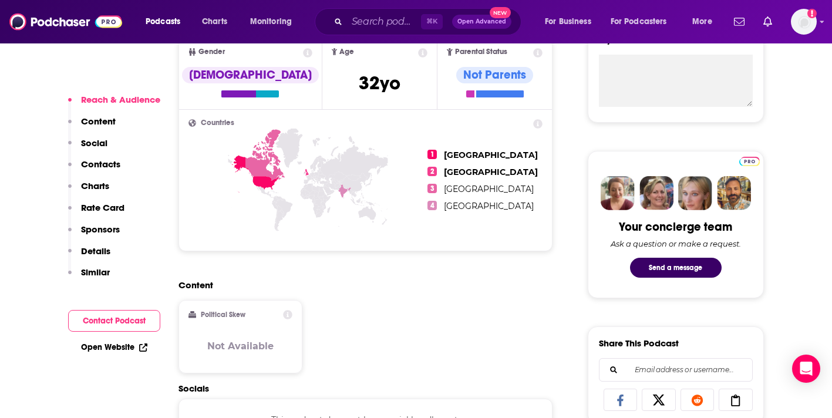
click at [129, 341] on div "Open Website" at bounding box center [114, 347] width 92 height 22
click at [115, 347] on link "Open Website" at bounding box center [114, 347] width 66 height 10
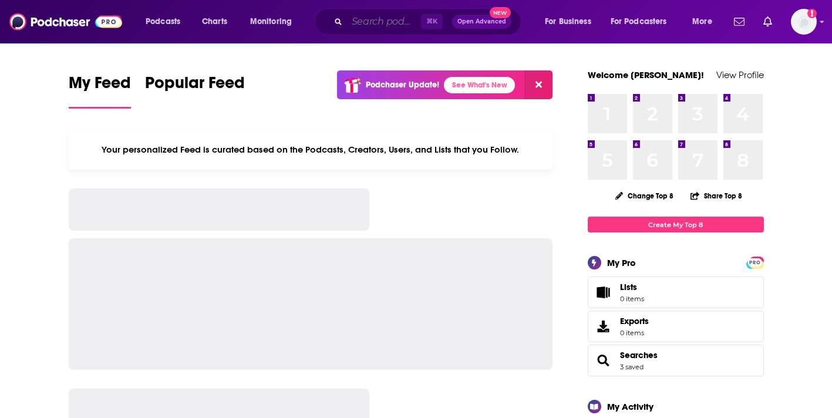
click at [390, 25] on input "Search podcasts, credits, & more..." at bounding box center [384, 21] width 74 height 19
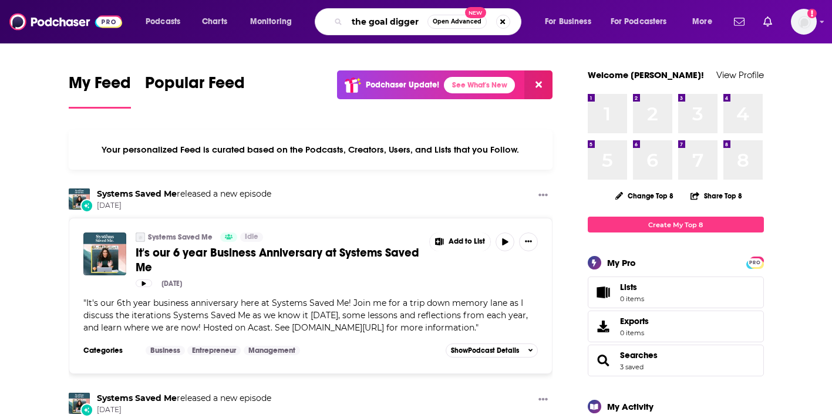
type input "the goal digger"
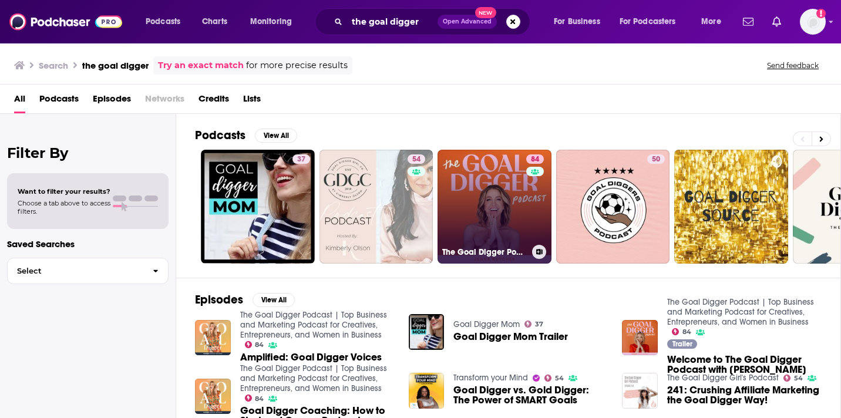
click at [469, 174] on link "84 The Goal Digger Podcast | Top Business and Marketing Podcast for Creatives, …" at bounding box center [494, 207] width 114 height 114
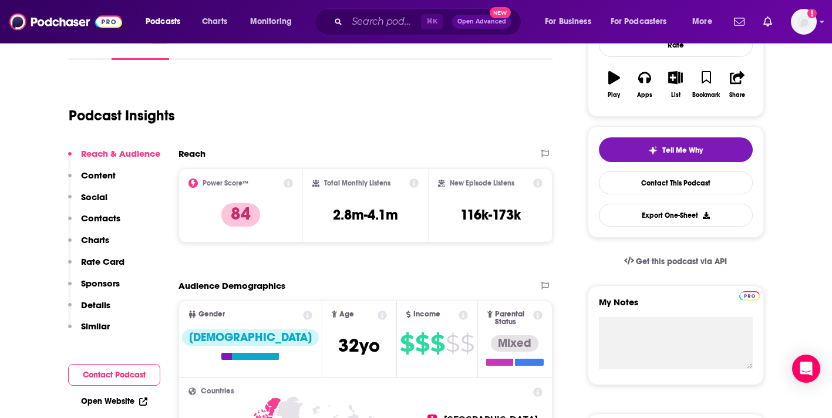
scroll to position [203, 0]
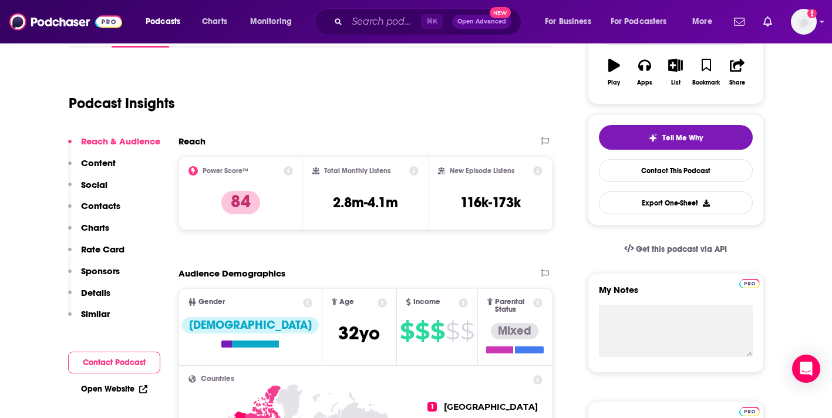
click at [108, 389] on link "Open Website" at bounding box center [114, 389] width 66 height 10
click at [373, 24] on input "Search podcasts, credits, & more..." at bounding box center [384, 21] width 74 height 19
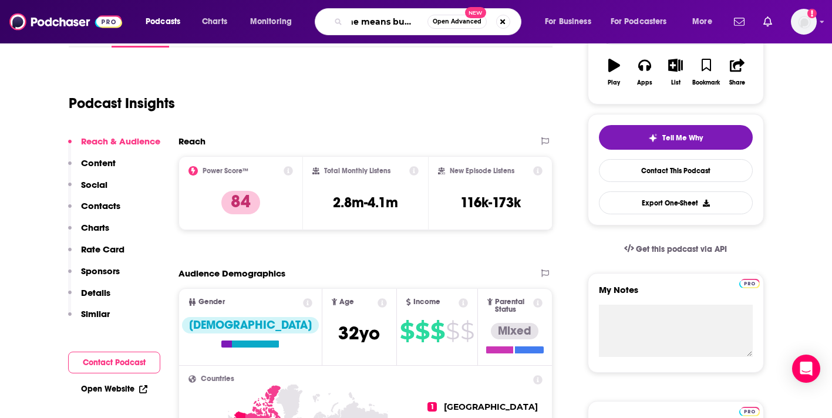
scroll to position [0, 16]
type input "she means business"
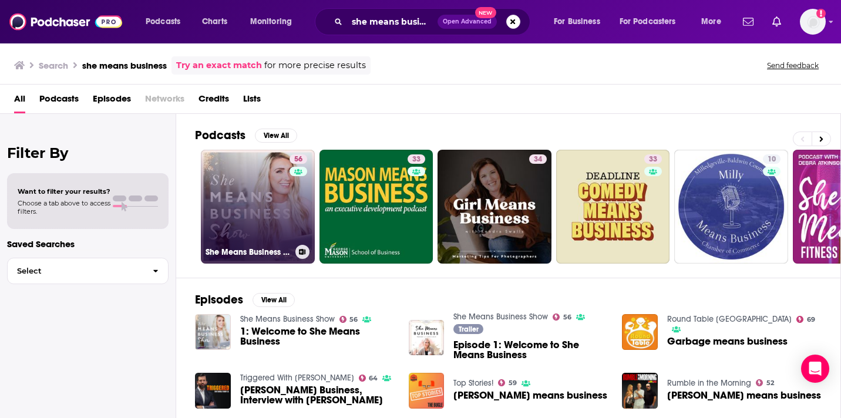
click at [225, 182] on link "56 She Means Business Show" at bounding box center [258, 207] width 114 height 114
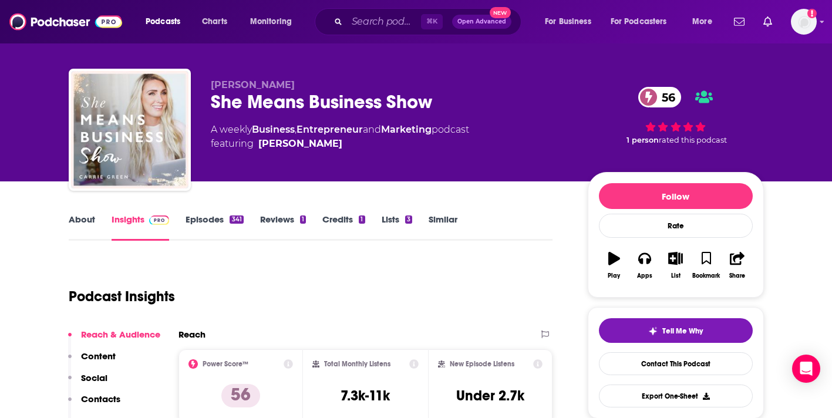
scroll to position [13, 0]
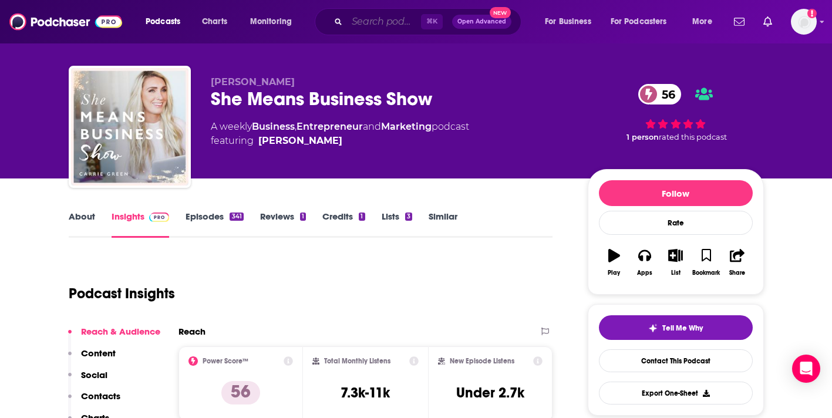
click at [367, 21] on input "Search podcasts, credits, & more..." at bounding box center [384, 21] width 74 height 19
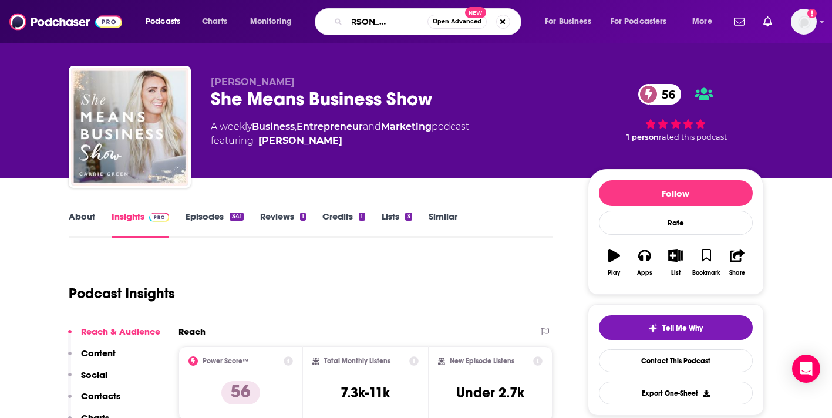
type input "the [PERSON_NAME] podcast"
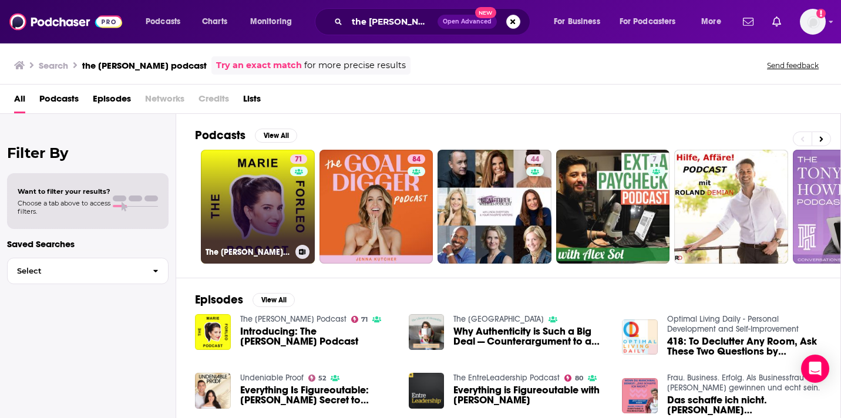
click at [272, 201] on link "71 The [PERSON_NAME] Podcast" at bounding box center [258, 207] width 114 height 114
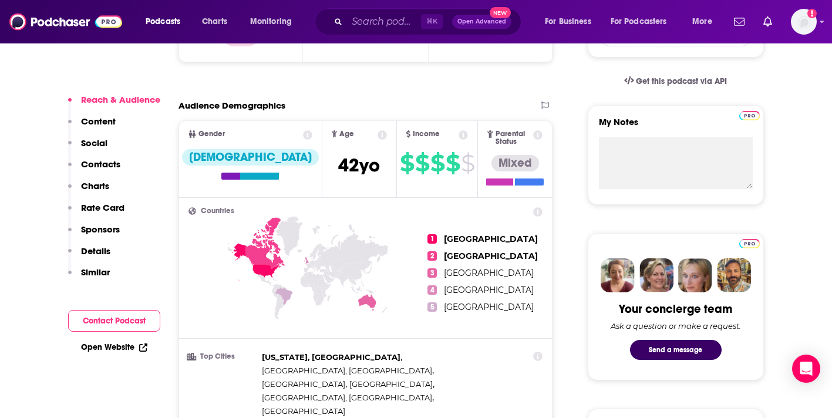
scroll to position [373, 0]
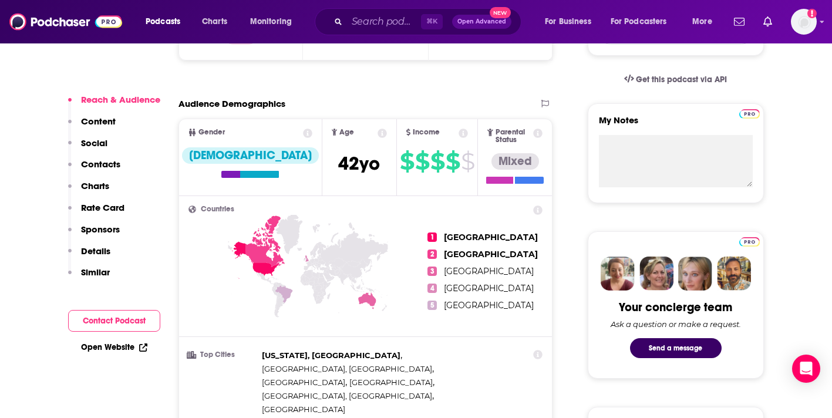
click at [116, 343] on link "Open Website" at bounding box center [114, 347] width 66 height 10
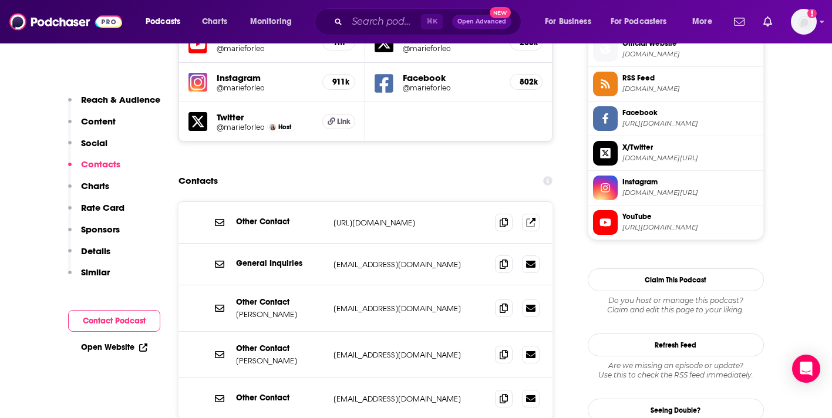
scroll to position [1075, 0]
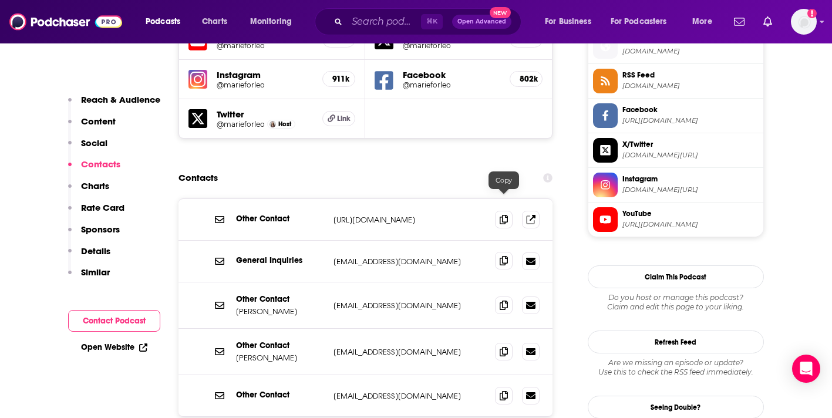
click at [498, 252] on span at bounding box center [504, 261] width 18 height 18
click at [358, 5] on div "Podcasts Charts Monitoring ⌘ K Open Advanced New For Business For Podcasters Mo…" at bounding box center [416, 21] width 832 height 43
click at [365, 21] on input "Search podcasts, credits, & more..." at bounding box center [384, 21] width 74 height 19
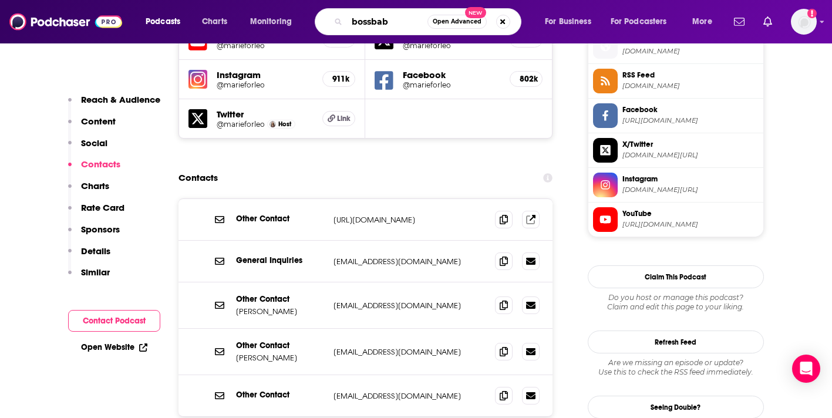
type input "bossbabe"
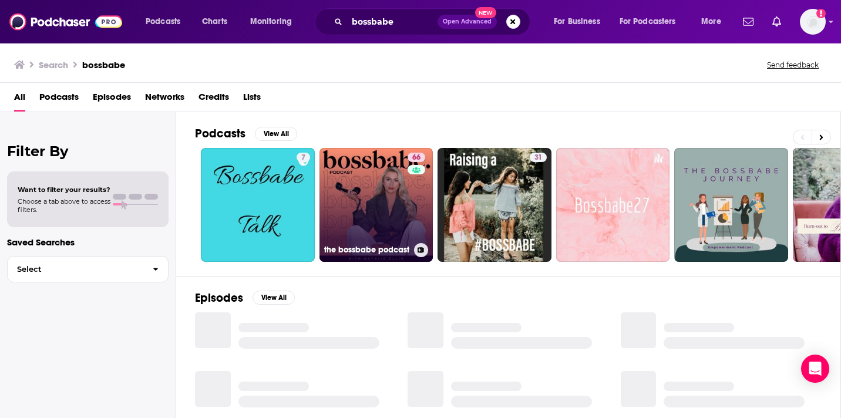
click at [382, 173] on link "66 the bossbabe podcast" at bounding box center [376, 205] width 114 height 114
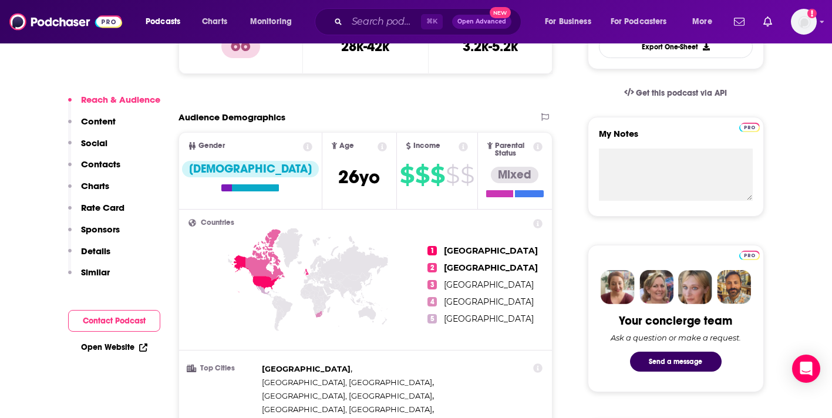
scroll to position [362, 0]
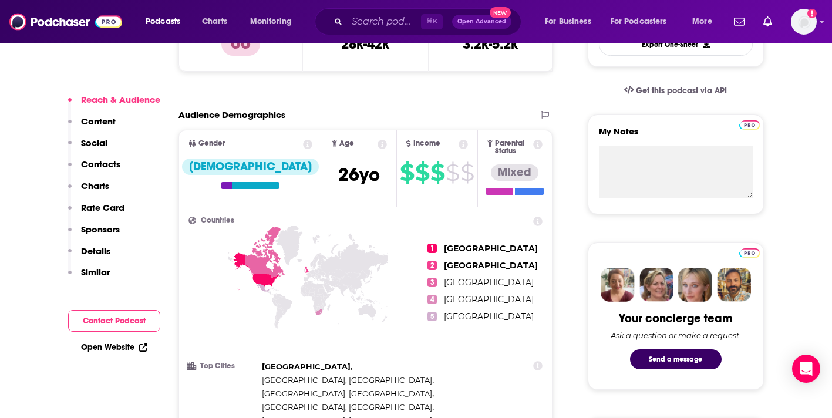
click at [128, 345] on link "Open Website" at bounding box center [114, 347] width 66 height 10
